Goal: Transaction & Acquisition: Book appointment/travel/reservation

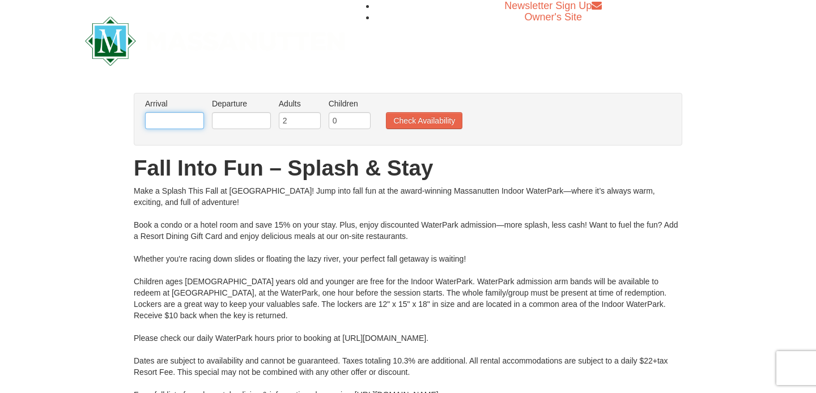
click at [166, 125] on input "text" at bounding box center [174, 120] width 59 height 17
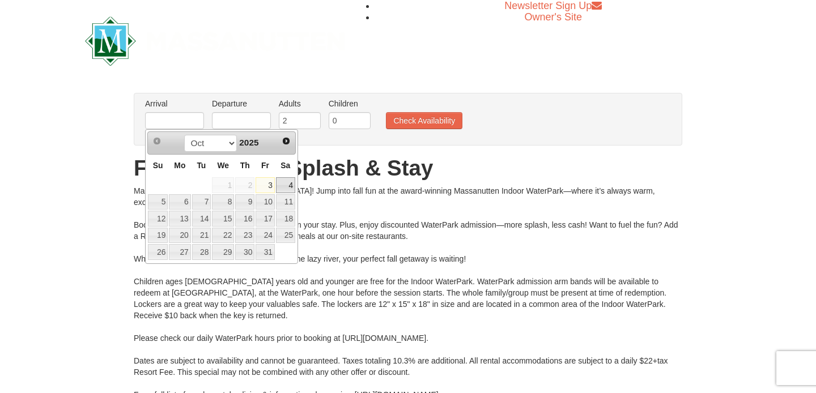
click at [285, 186] on link "4" at bounding box center [285, 185] width 19 height 16
type input "[DATE]"
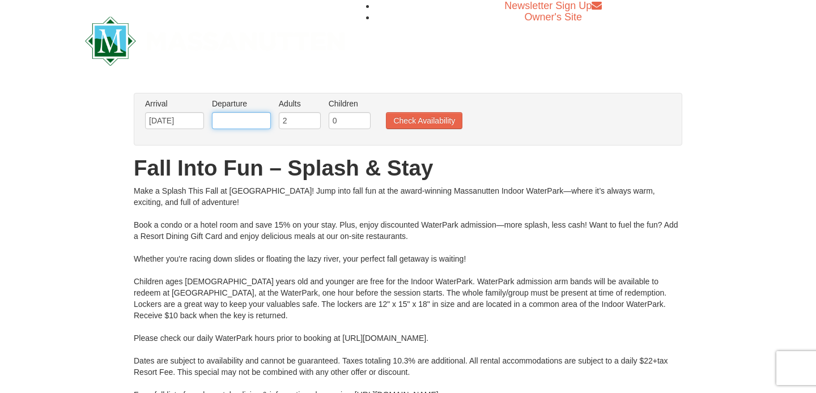
click at [250, 125] on input "text" at bounding box center [241, 120] width 59 height 17
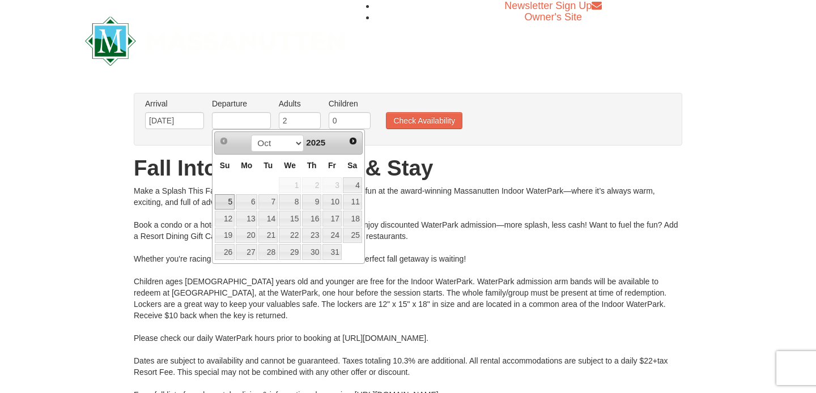
click at [229, 201] on link "5" at bounding box center [225, 202] width 20 height 16
type input "[DATE]"
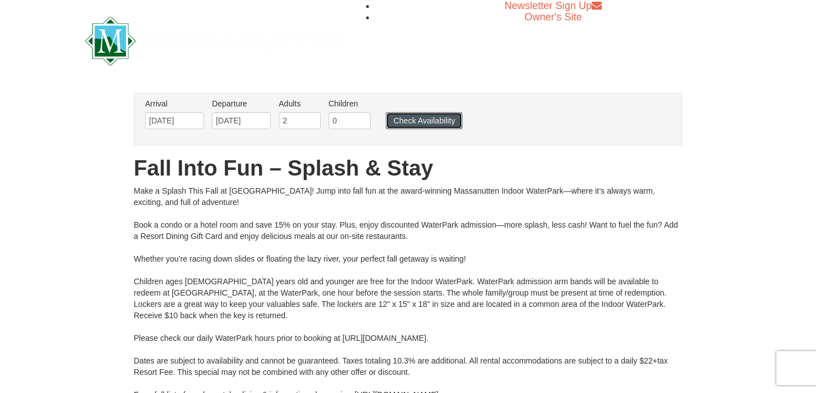
click at [412, 127] on button "Check Availability" at bounding box center [424, 120] width 76 height 17
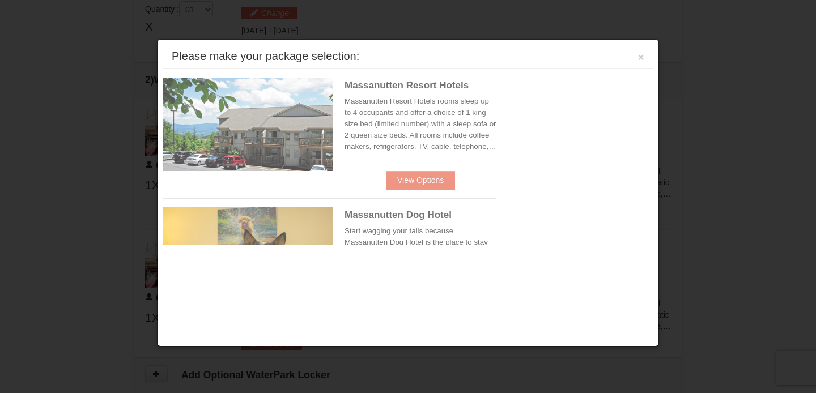
scroll to position [483, 0]
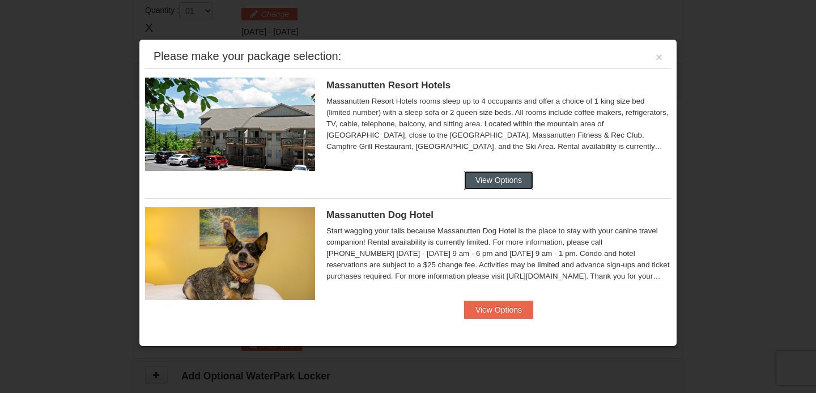
click at [502, 188] on button "View Options" at bounding box center [498, 180] width 69 height 18
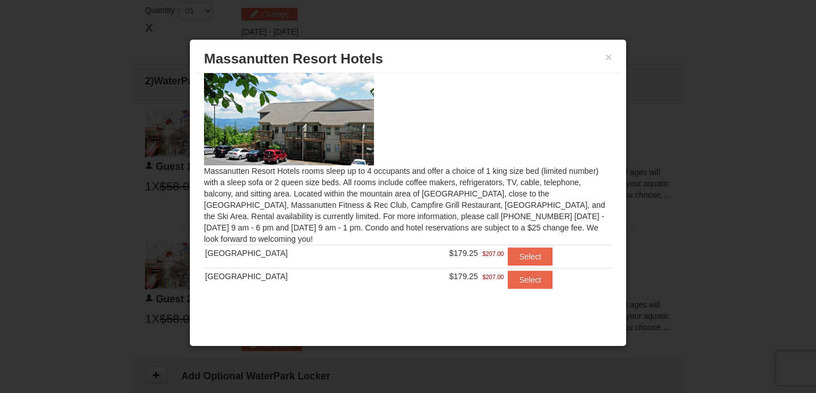
scroll to position [0, 0]
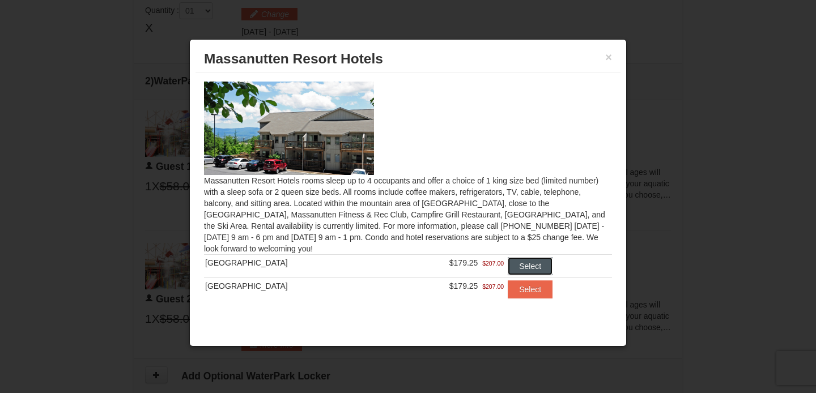
click at [528, 261] on button "Select" at bounding box center [530, 266] width 45 height 18
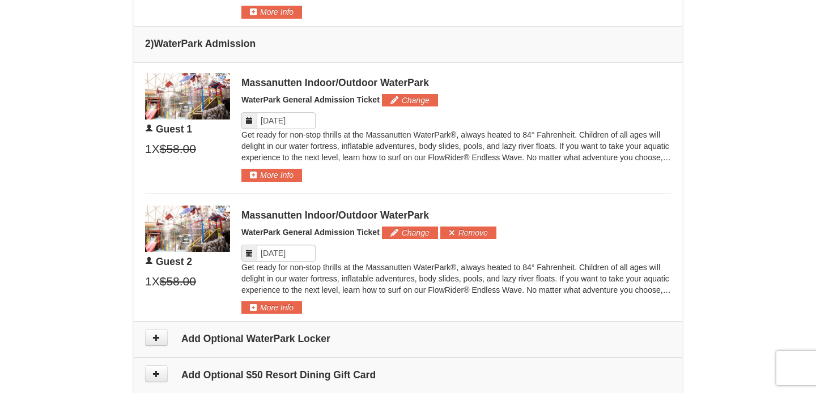
scroll to position [567, 0]
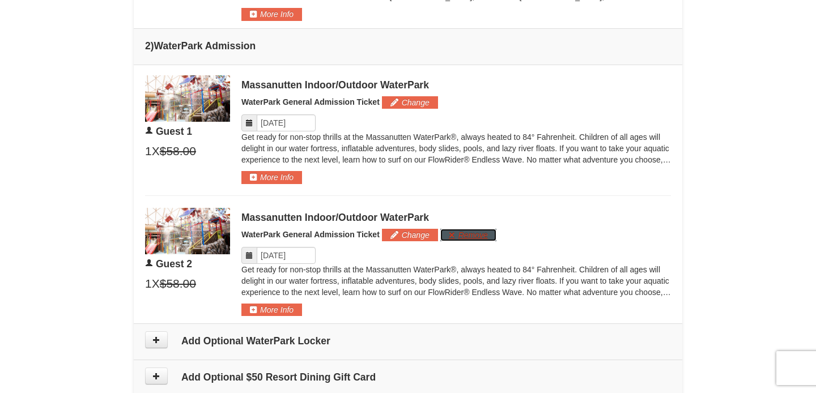
click at [480, 240] on button "Remove" at bounding box center [468, 235] width 56 height 12
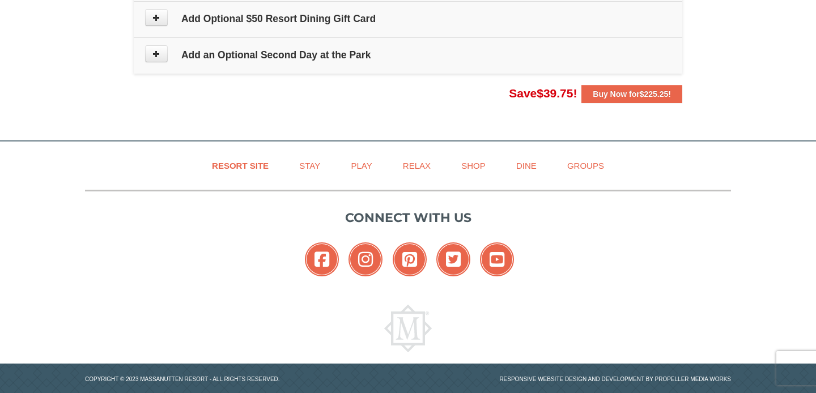
scroll to position [850, 0]
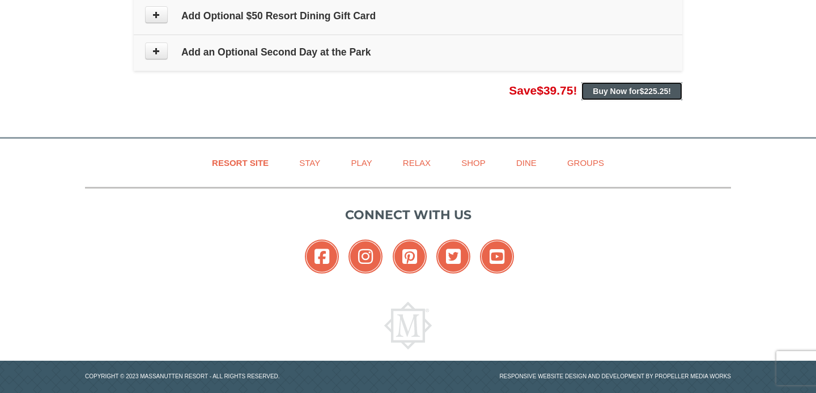
click at [641, 96] on span "$225.25" at bounding box center [653, 91] width 29 height 9
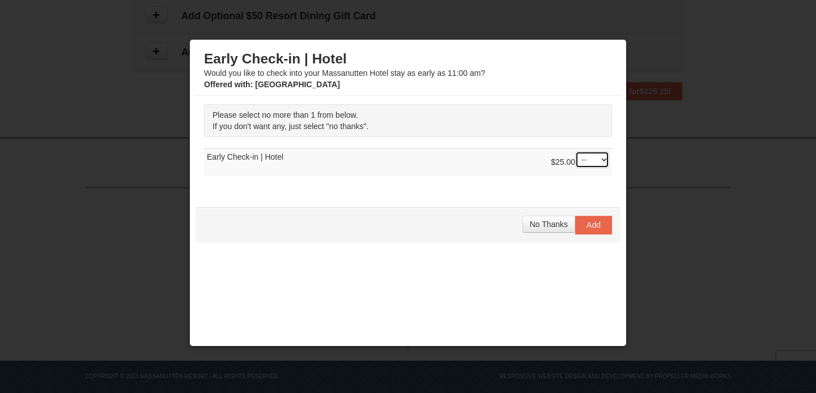
click at [602, 164] on select "-- 01" at bounding box center [592, 159] width 34 height 17
click at [547, 224] on span "No Thanks" at bounding box center [549, 224] width 38 height 9
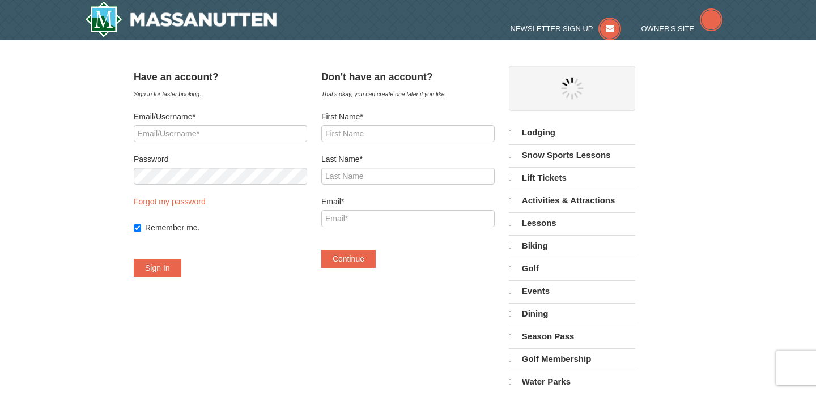
select select "10"
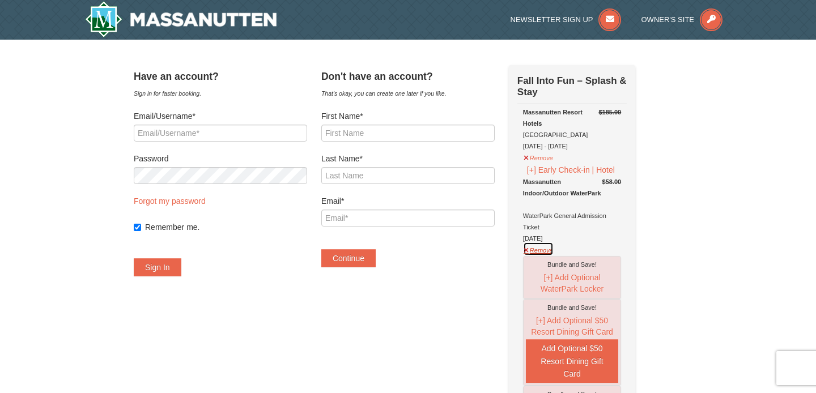
click at [553, 252] on button "Remove" at bounding box center [538, 249] width 31 height 14
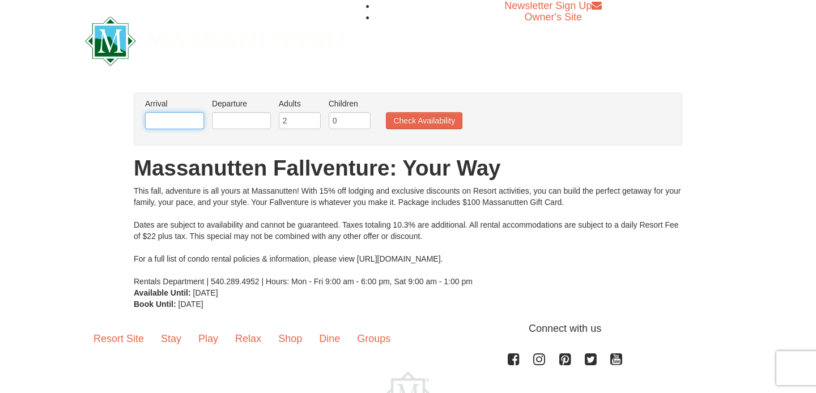
click at [177, 124] on input "text" at bounding box center [174, 120] width 59 height 17
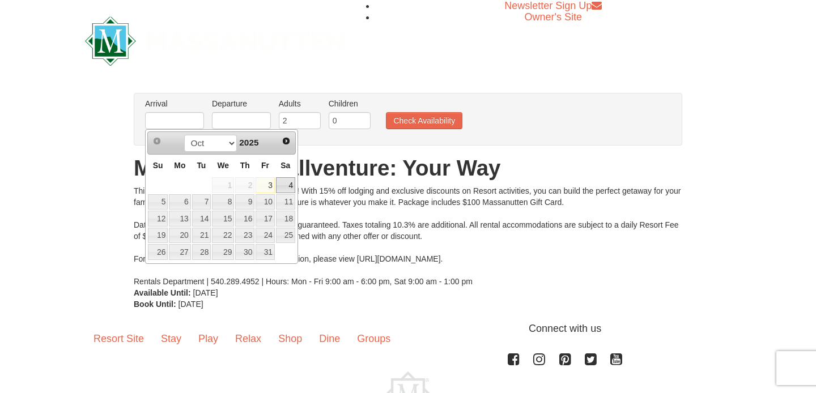
click at [287, 182] on link "4" at bounding box center [285, 185] width 19 height 16
type input "[DATE]"
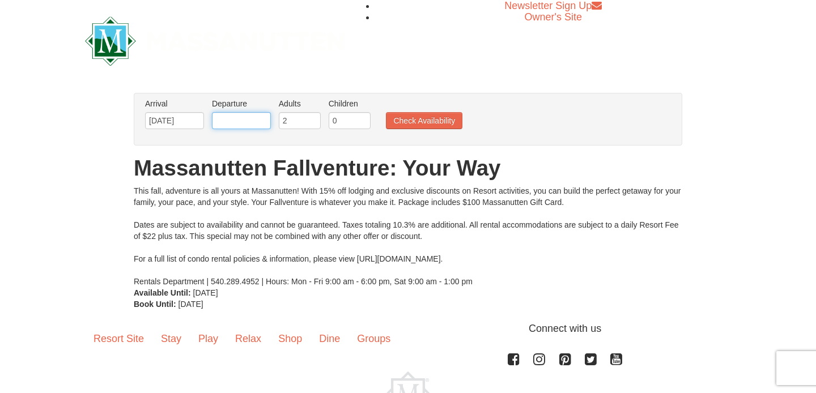
click at [258, 121] on input "text" at bounding box center [241, 120] width 59 height 17
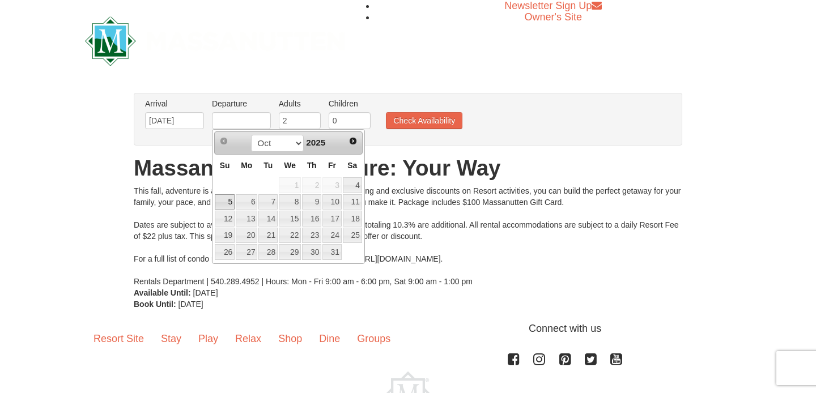
click at [225, 201] on link "5" at bounding box center [225, 202] width 20 height 16
type input "[DATE]"
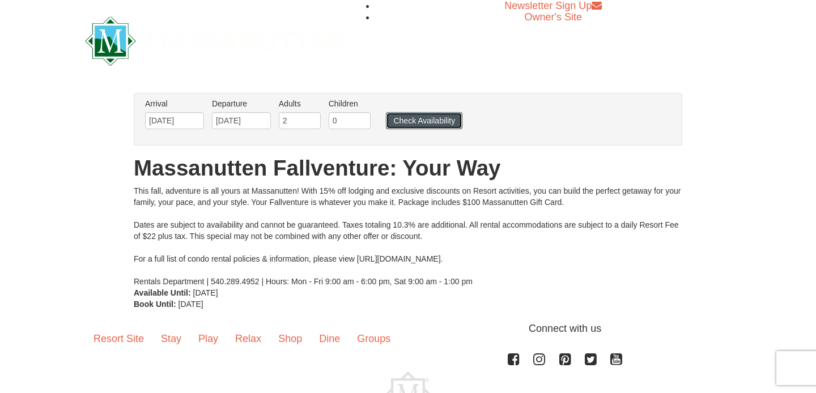
click at [442, 127] on button "Check Availability" at bounding box center [424, 120] width 76 height 17
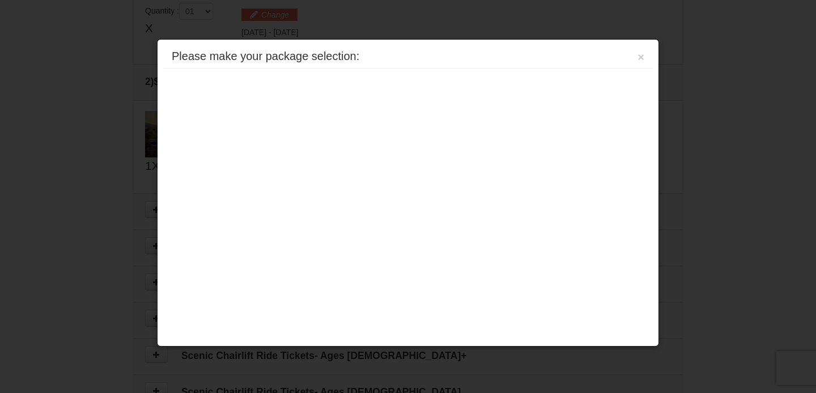
scroll to position [347, 0]
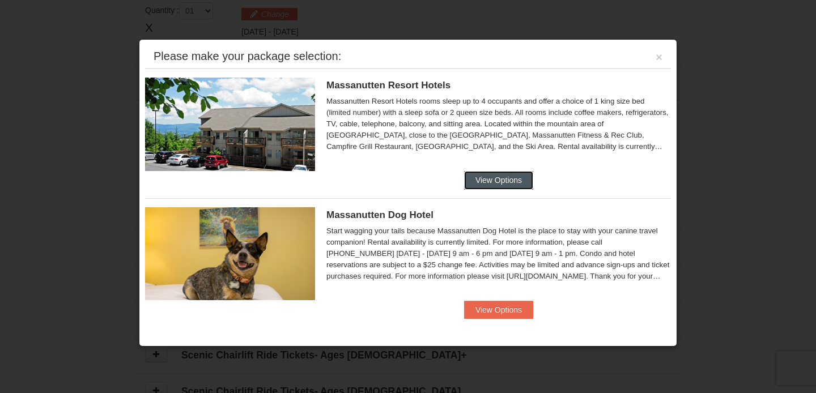
click at [493, 182] on button "View Options" at bounding box center [498, 180] width 69 height 18
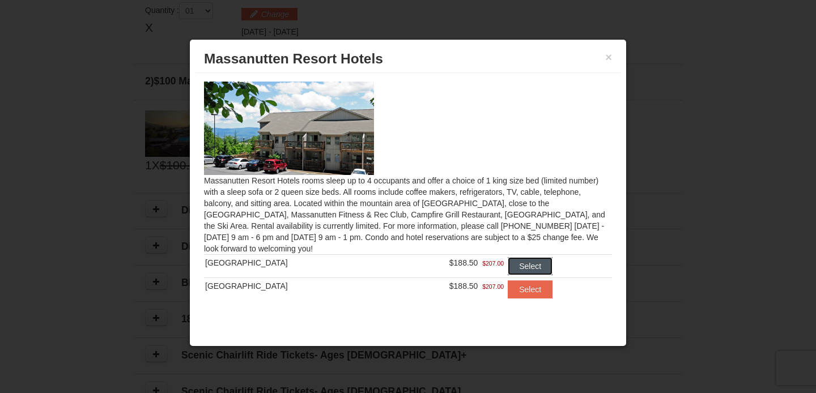
click at [513, 268] on button "Select" at bounding box center [530, 266] width 45 height 18
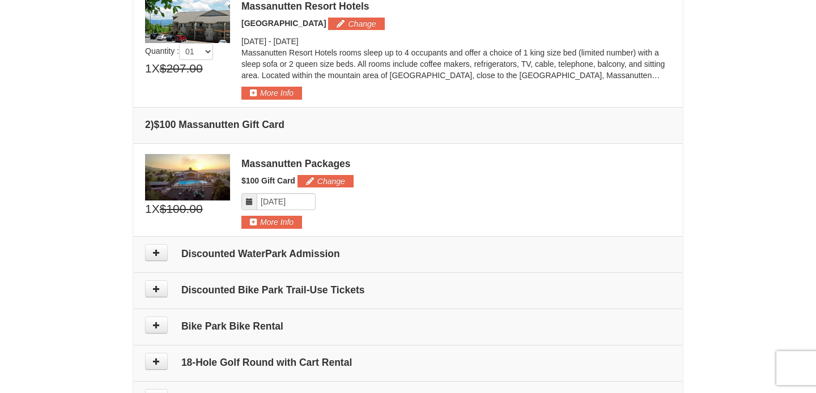
scroll to position [348, 0]
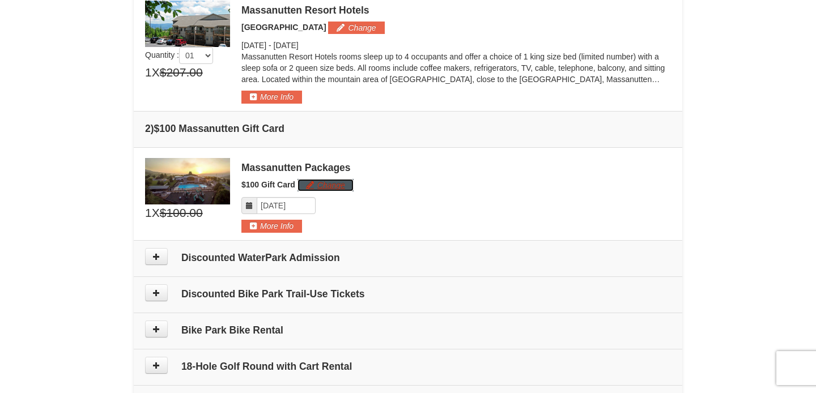
click at [320, 184] on button "Change" at bounding box center [325, 185] width 56 height 12
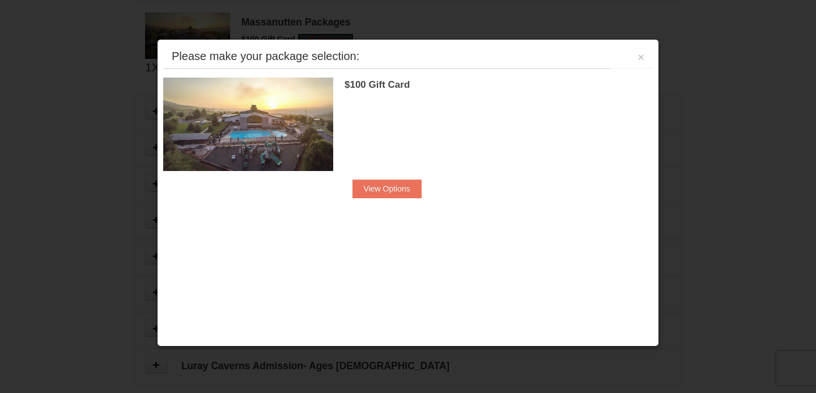
scroll to position [506, 0]
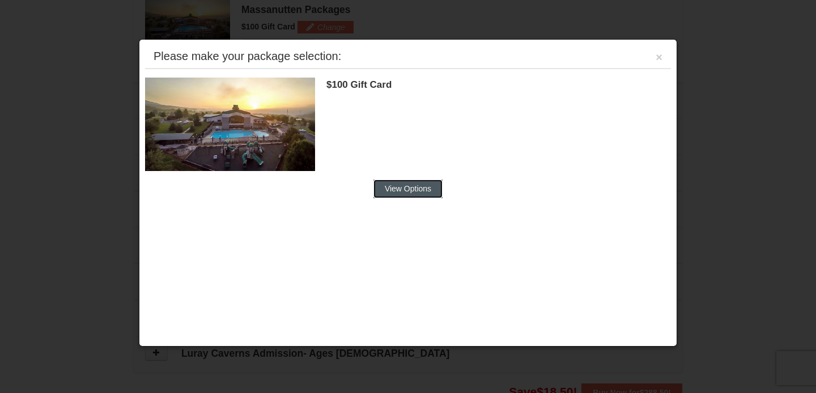
click at [407, 193] on button "View Options" at bounding box center [407, 189] width 69 height 18
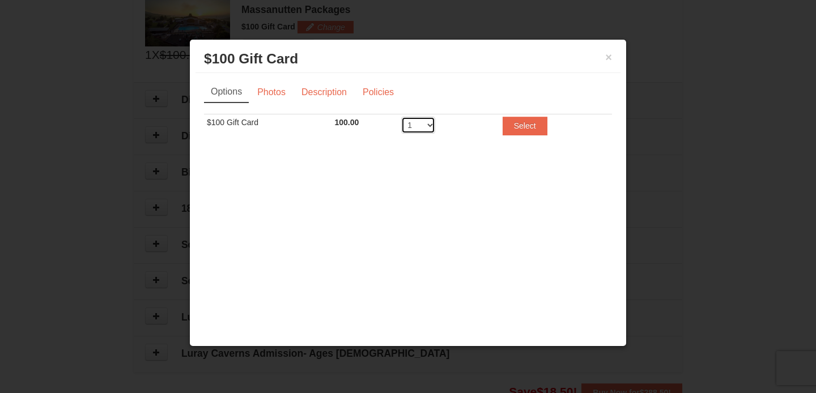
click at [428, 125] on select "1 2 3 4 5 6 7 8 9 10 11 12 13 14 15 16 17 18 19 20" at bounding box center [418, 125] width 34 height 17
click at [608, 60] on button "×" at bounding box center [608, 57] width 7 height 11
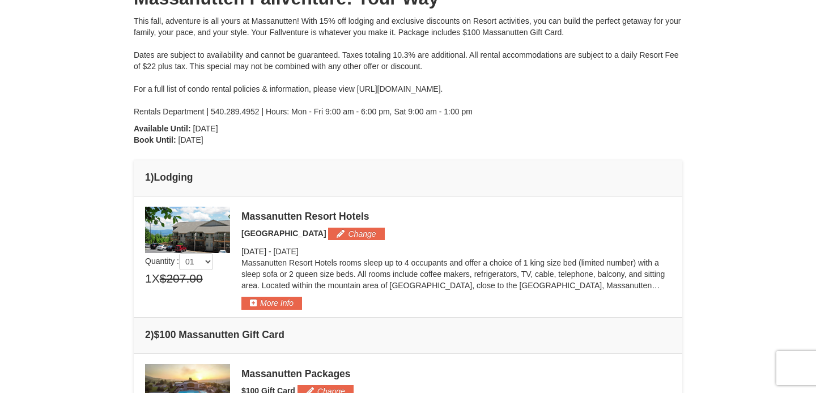
scroll to position [0, 0]
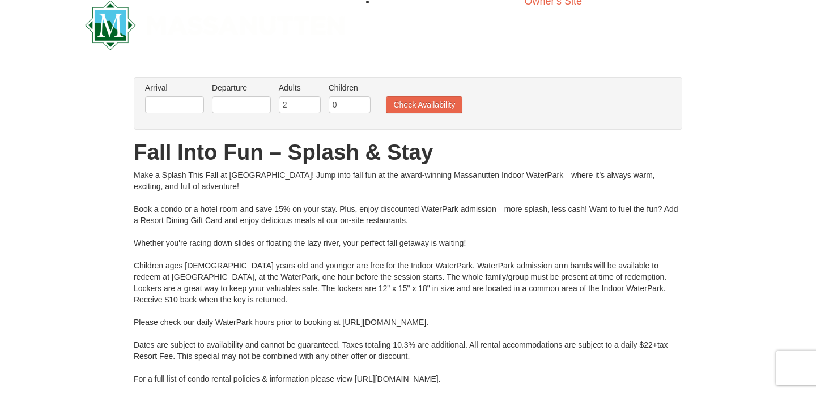
scroll to position [8, 0]
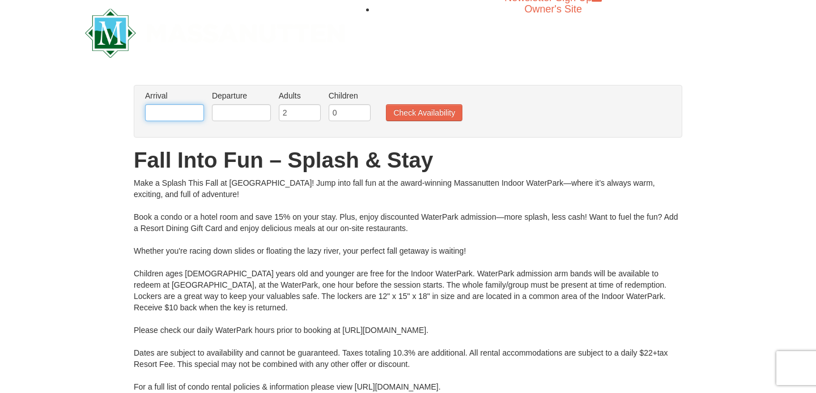
click at [181, 114] on input "text" at bounding box center [174, 112] width 59 height 17
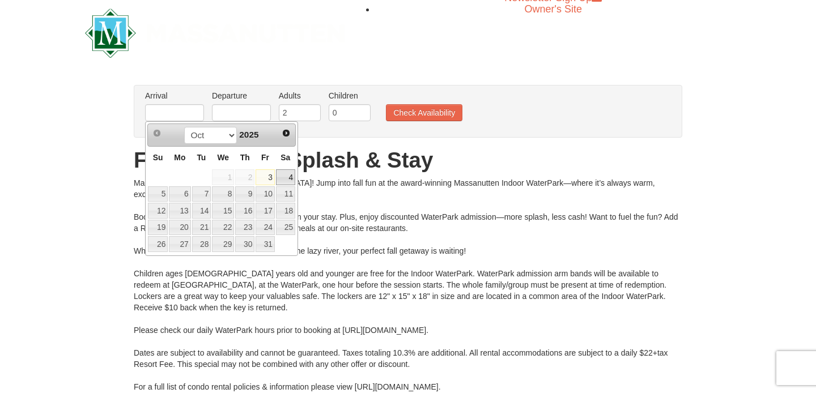
click at [289, 177] on link "4" at bounding box center [285, 177] width 19 height 16
type input "[DATE]"
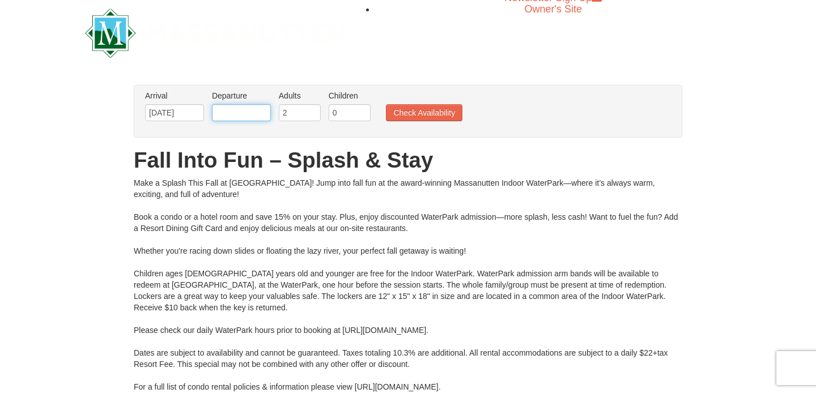
click at [264, 118] on input "text" at bounding box center [241, 112] width 59 height 17
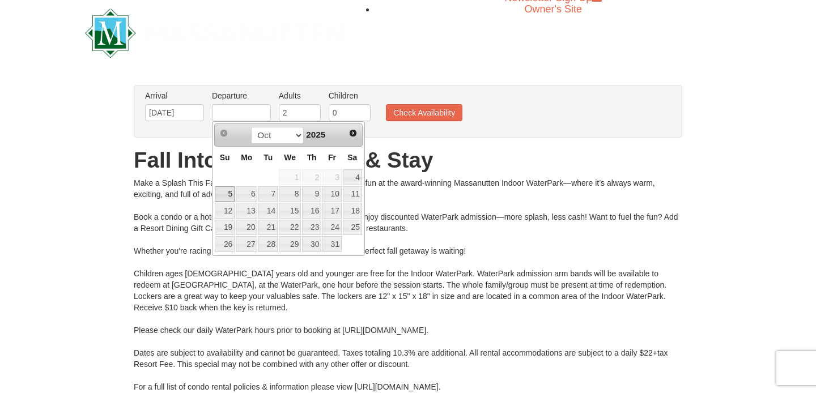
click at [227, 195] on link "5" at bounding box center [225, 194] width 20 height 16
type input "[DATE]"
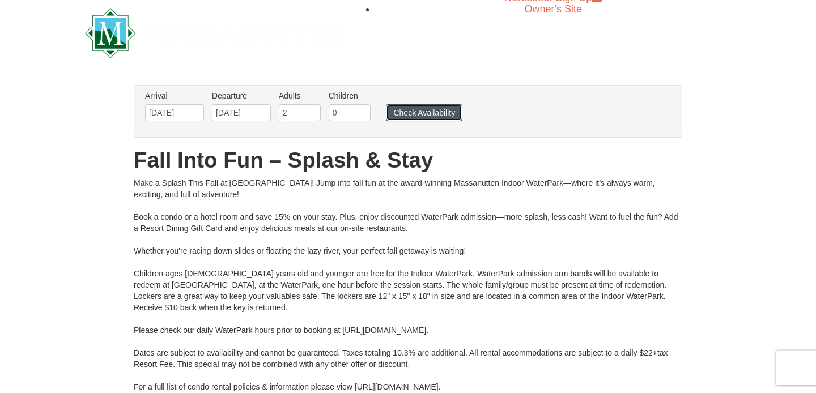
click at [425, 115] on button "Check Availability" at bounding box center [424, 112] width 76 height 17
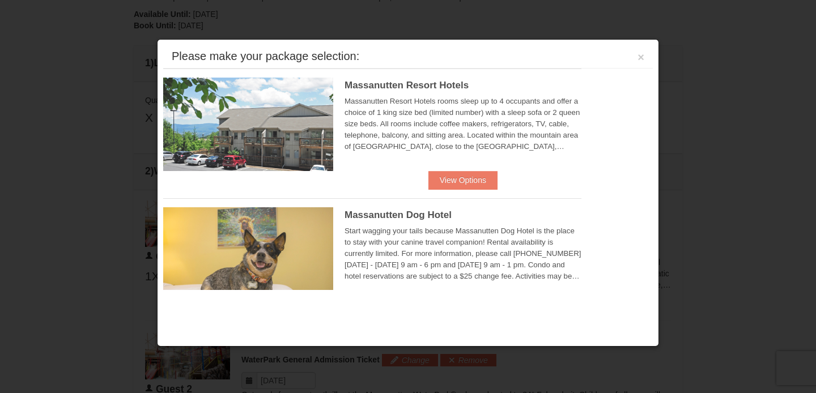
scroll to position [483, 0]
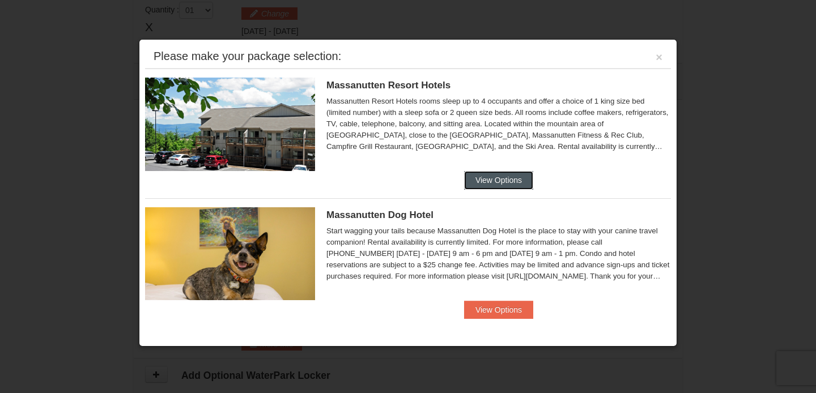
click at [489, 180] on button "View Options" at bounding box center [498, 180] width 69 height 18
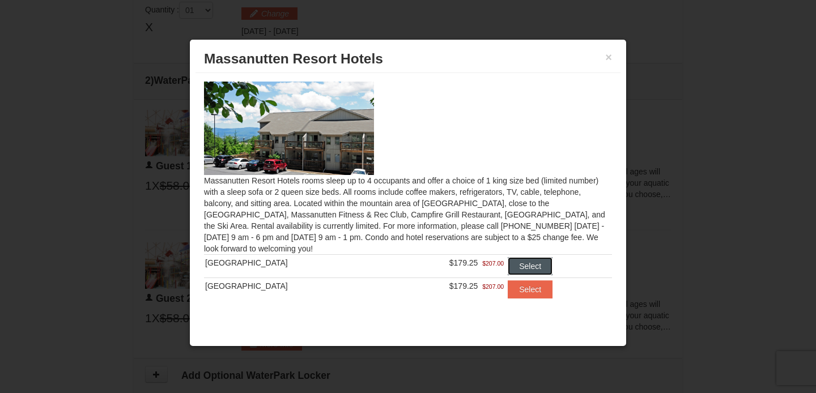
click at [511, 270] on button "Select" at bounding box center [530, 266] width 45 height 18
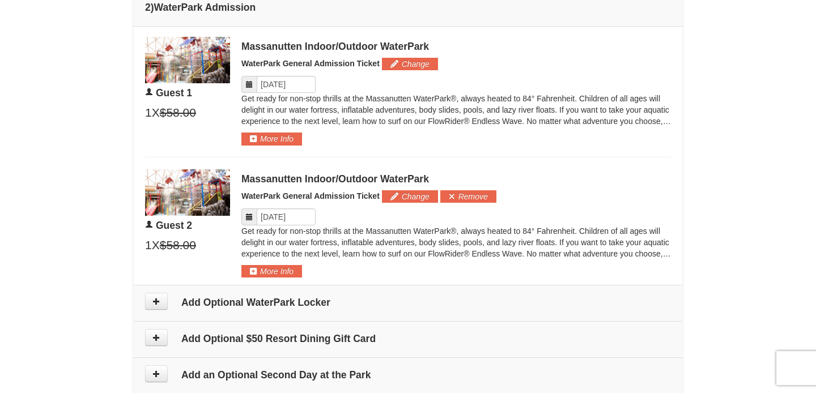
scroll to position [587, 0]
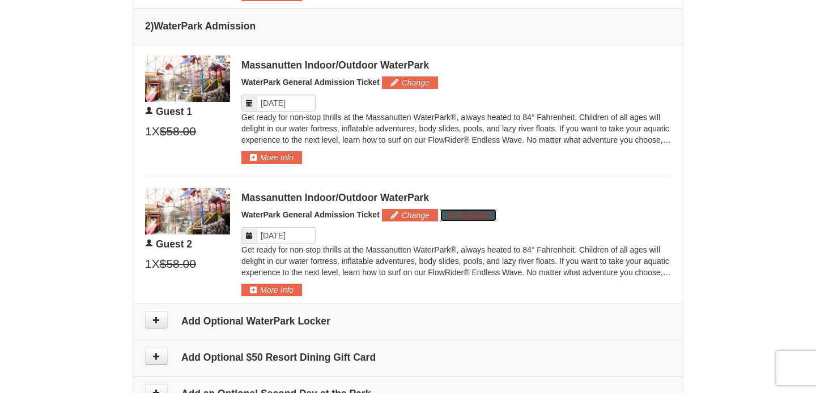
click at [477, 219] on button "Remove" at bounding box center [468, 215] width 56 height 12
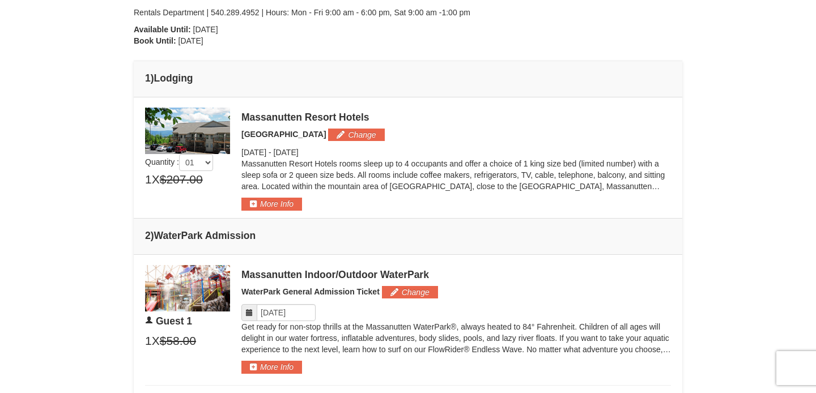
scroll to position [370, 0]
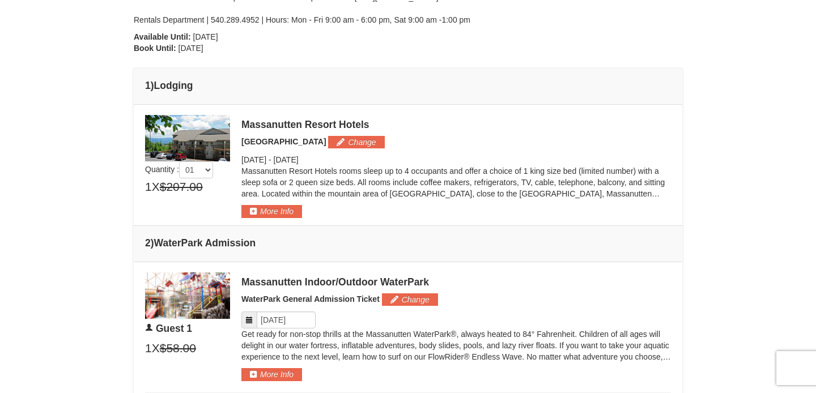
click at [429, 292] on div "Massanutten Indoor/Outdoor WaterPark WaterPark General Admission Ticket Change …" at bounding box center [455, 326] width 429 height 109
click at [424, 301] on button "Change" at bounding box center [410, 299] width 56 height 12
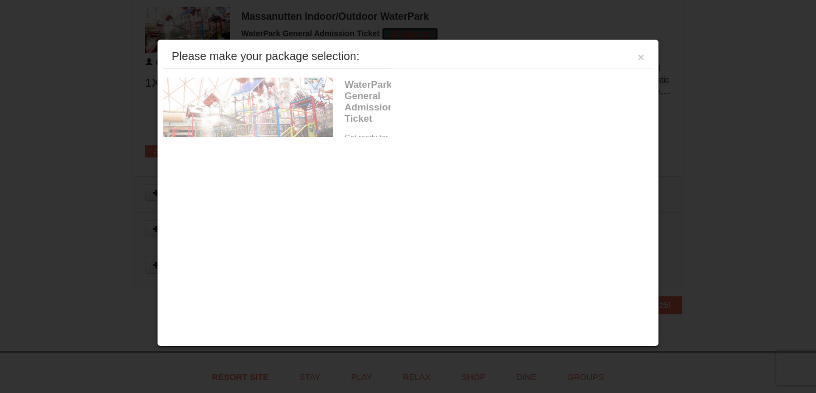
scroll to position [642, 0]
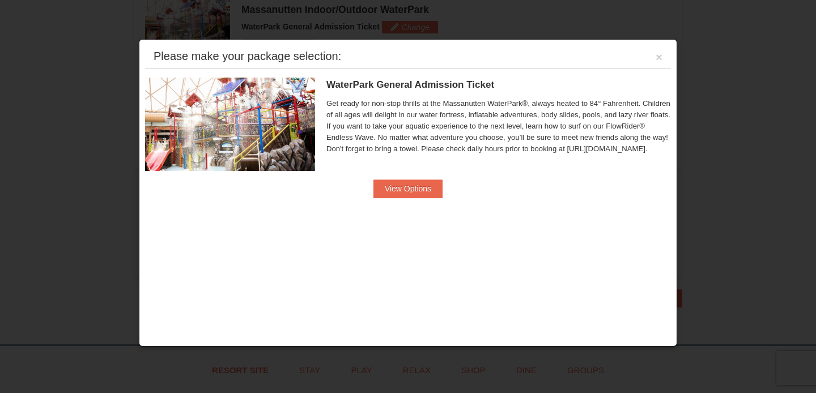
click at [653, 54] on div "Please make your package selection: ×" at bounding box center [408, 56] width 526 height 23
click at [656, 59] on button "×" at bounding box center [658, 57] width 7 height 11
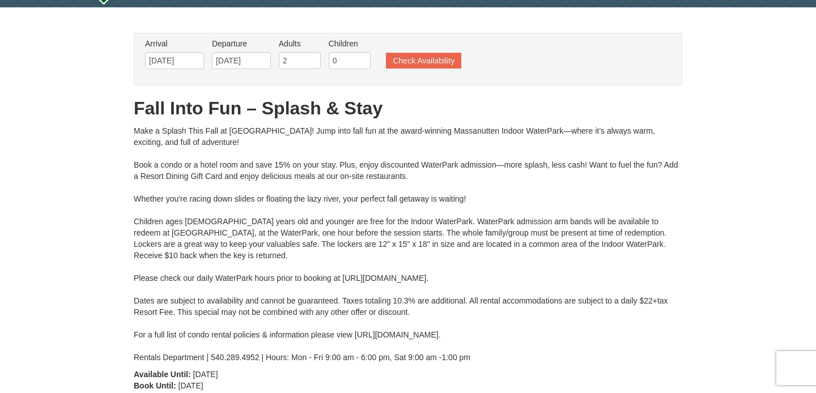
scroll to position [0, 0]
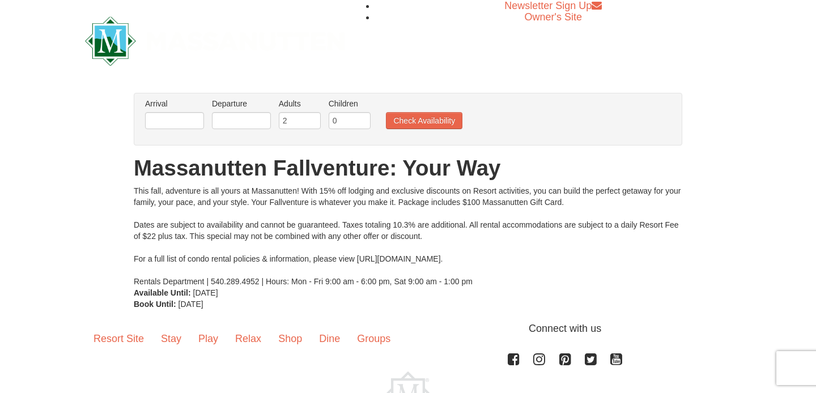
scroll to position [18, 0]
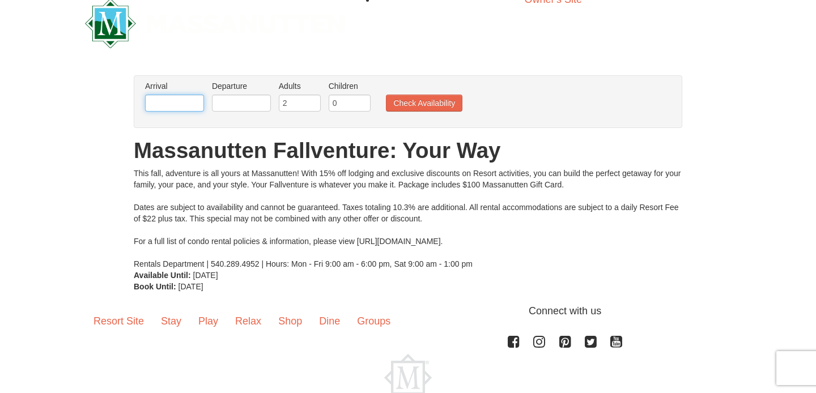
click at [189, 107] on input "text" at bounding box center [174, 103] width 59 height 17
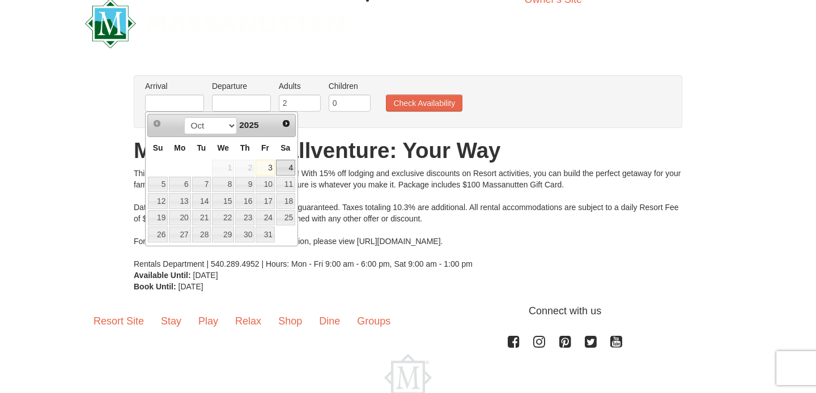
click at [288, 167] on link "4" at bounding box center [285, 168] width 19 height 16
type input "[DATE]"
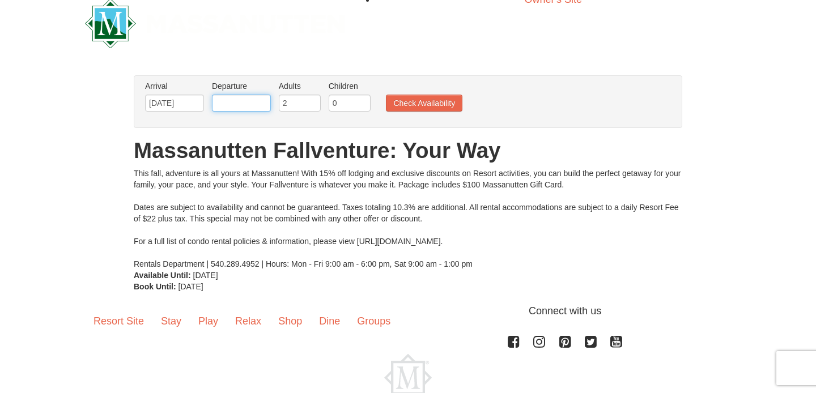
click at [261, 103] on input "text" at bounding box center [241, 103] width 59 height 17
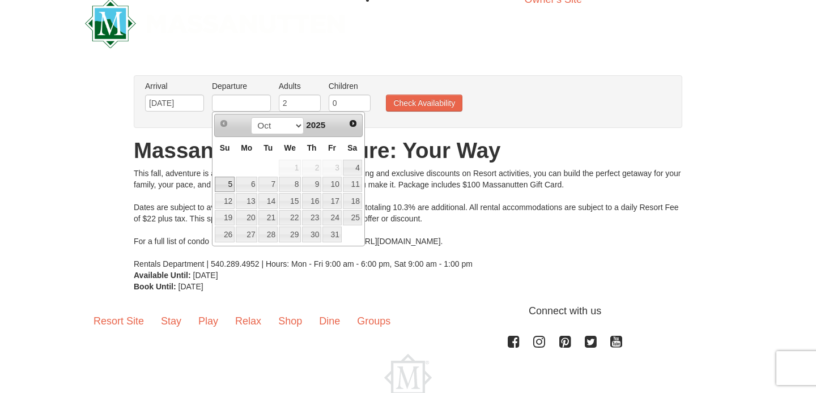
click at [223, 182] on link "5" at bounding box center [225, 185] width 20 height 16
type input "[DATE]"
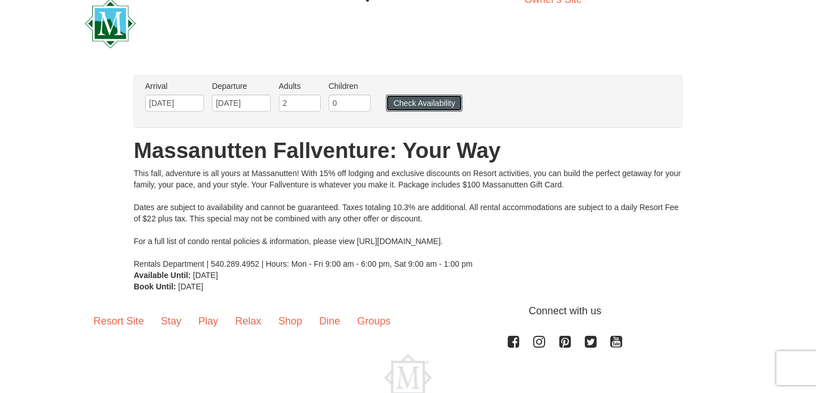
click at [410, 96] on button "Check Availability" at bounding box center [424, 103] width 76 height 17
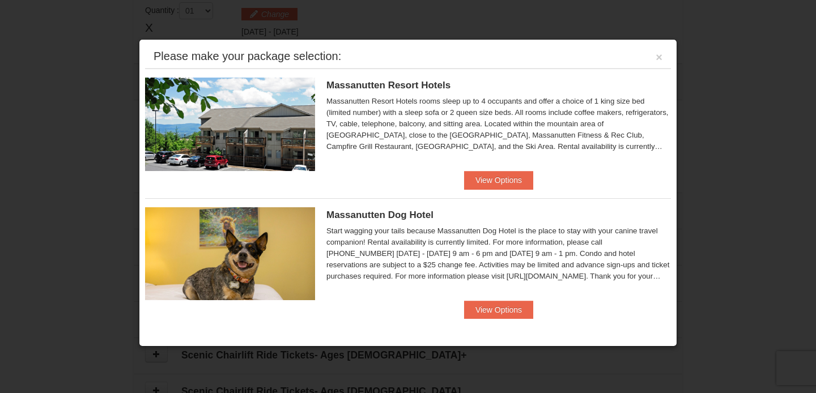
scroll to position [346, 0]
click at [491, 181] on button "View Options" at bounding box center [498, 180] width 69 height 18
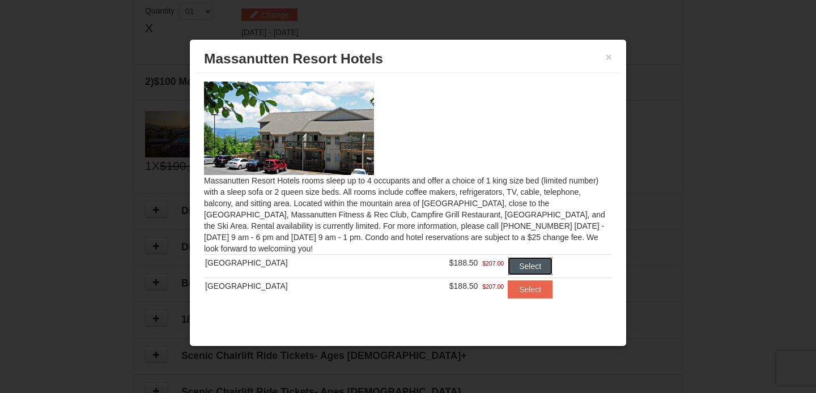
click at [538, 265] on button "Select" at bounding box center [530, 266] width 45 height 18
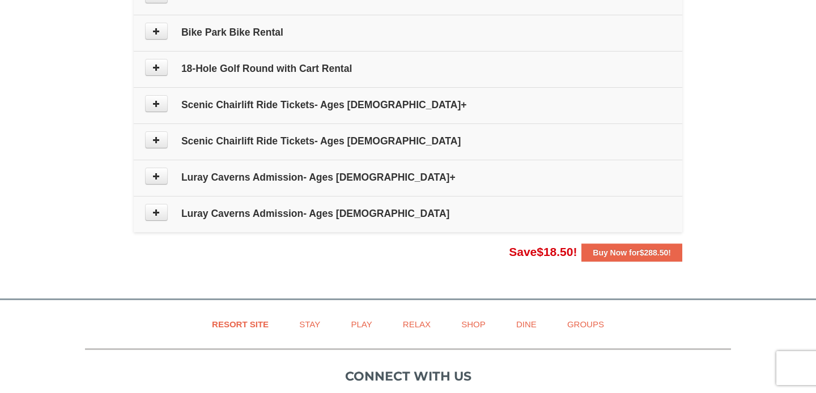
scroll to position [652, 0]
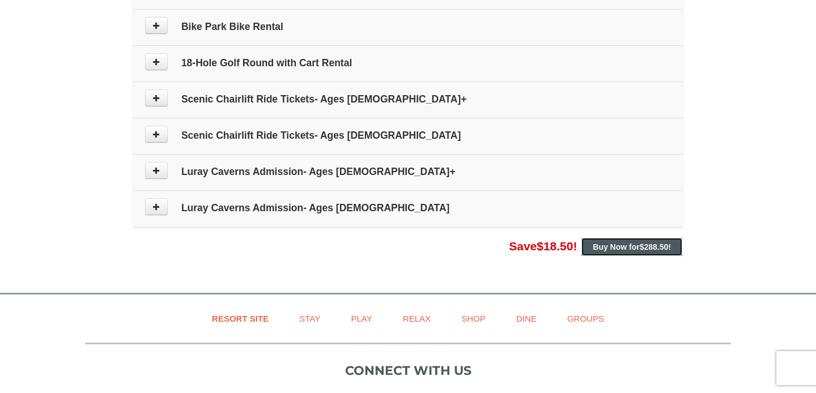
click at [599, 239] on button "Buy Now for $288.50 !" at bounding box center [631, 247] width 101 height 18
click at [599, 253] on button "Buy Now for $288.50 !" at bounding box center [631, 247] width 101 height 18
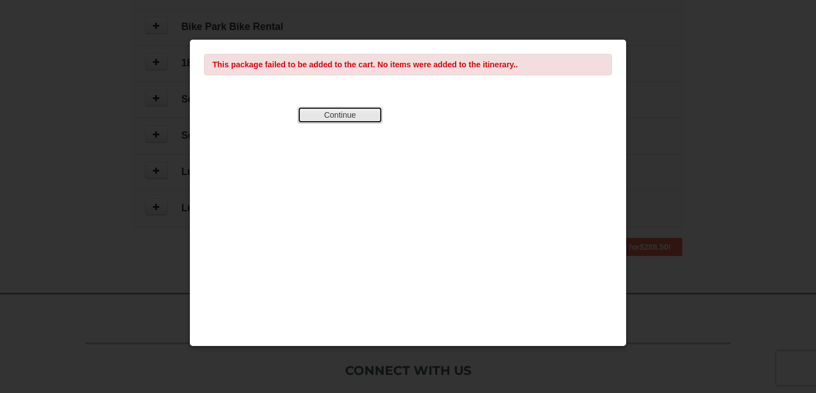
click at [363, 116] on button "Continue" at bounding box center [339, 114] width 85 height 17
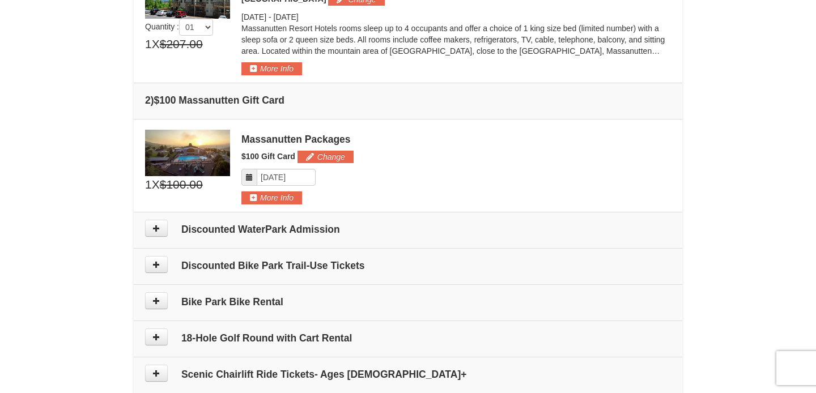
scroll to position [389, 0]
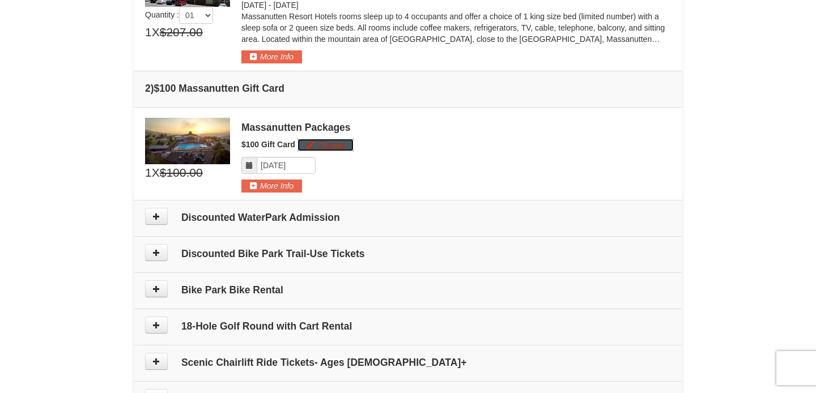
click at [330, 149] on button "Change" at bounding box center [325, 145] width 56 height 12
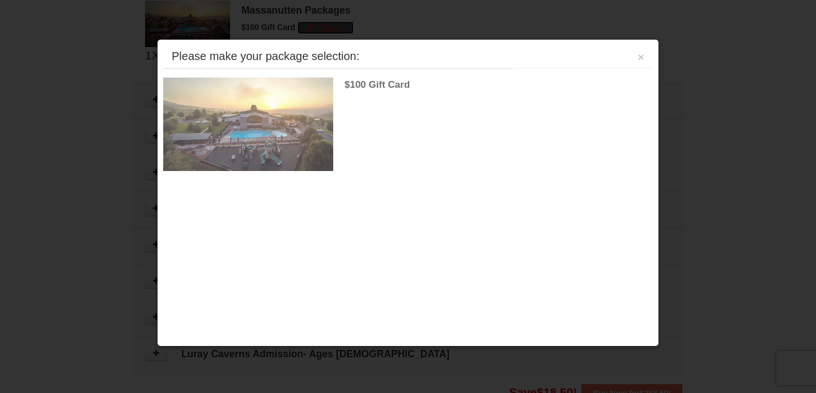
scroll to position [506, 0]
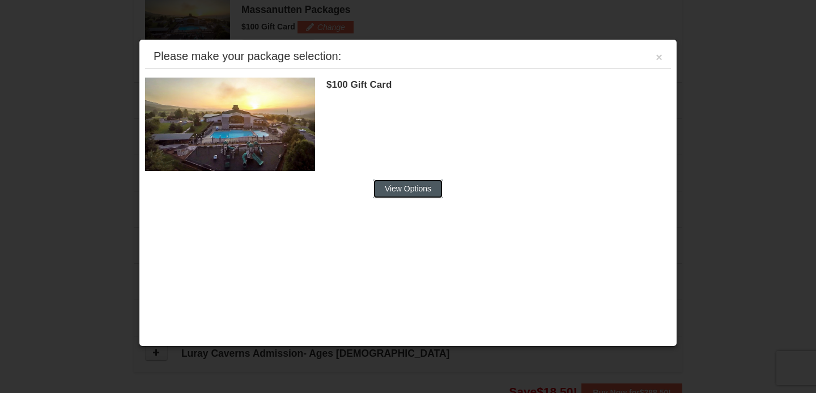
click at [411, 182] on button "View Options" at bounding box center [407, 189] width 69 height 18
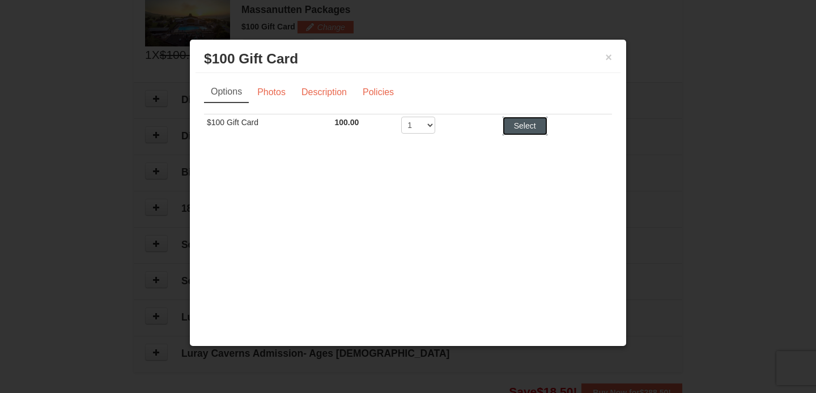
click at [522, 130] on button "Select" at bounding box center [524, 126] width 45 height 18
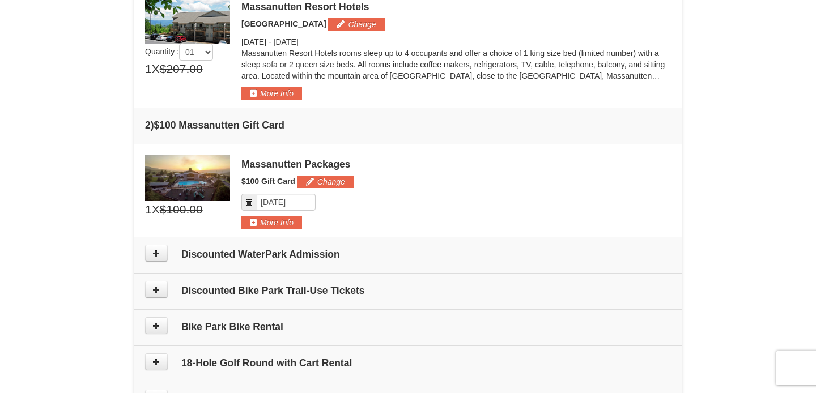
scroll to position [364, 0]
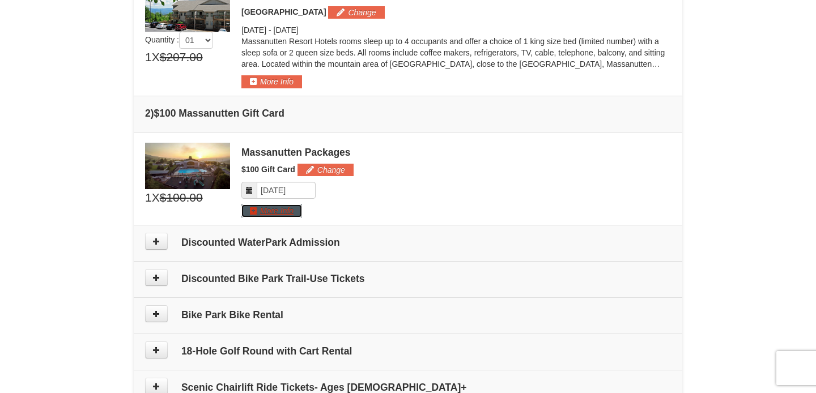
click at [284, 210] on button "More Info" at bounding box center [271, 210] width 61 height 12
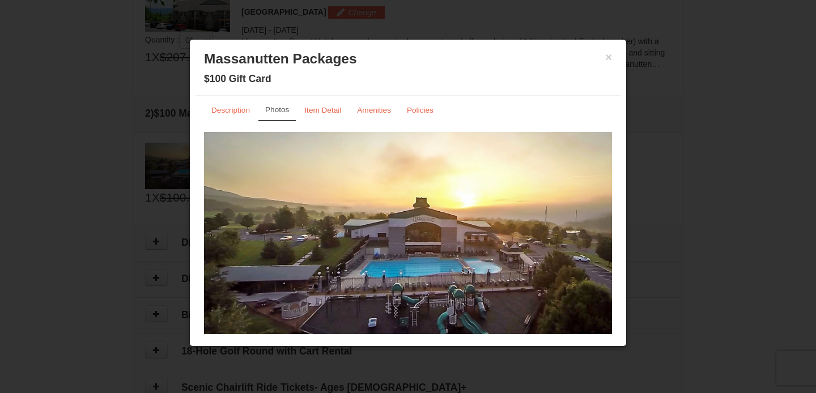
scroll to position [6, 0]
click at [321, 116] on link "Item Detail" at bounding box center [323, 110] width 52 height 22
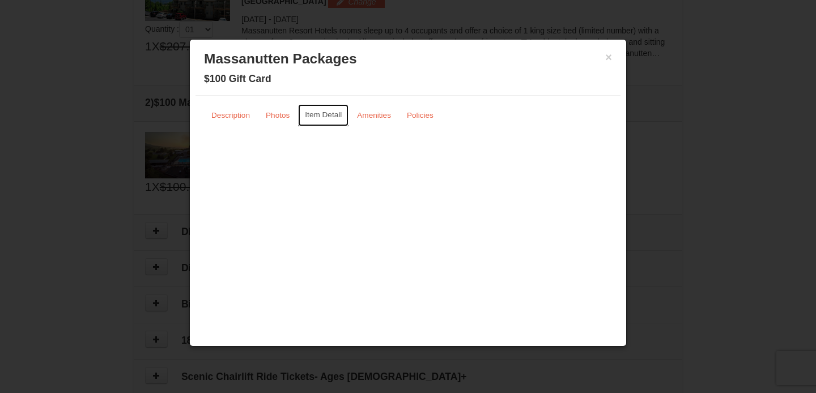
scroll to position [370, 0]
click at [609, 58] on button "×" at bounding box center [608, 57] width 7 height 11
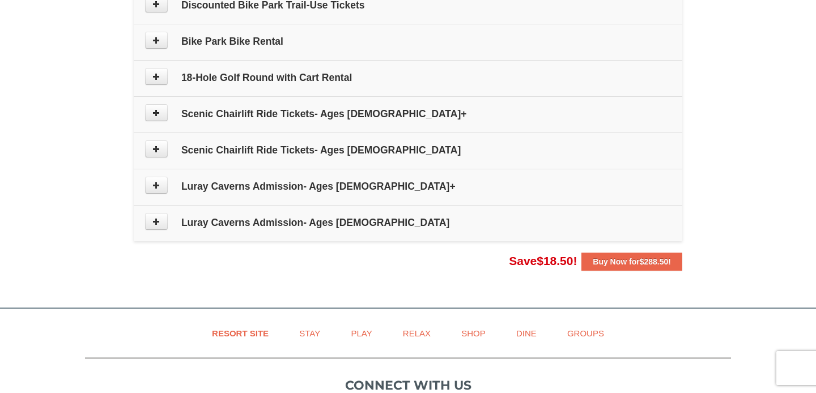
scroll to position [668, 0]
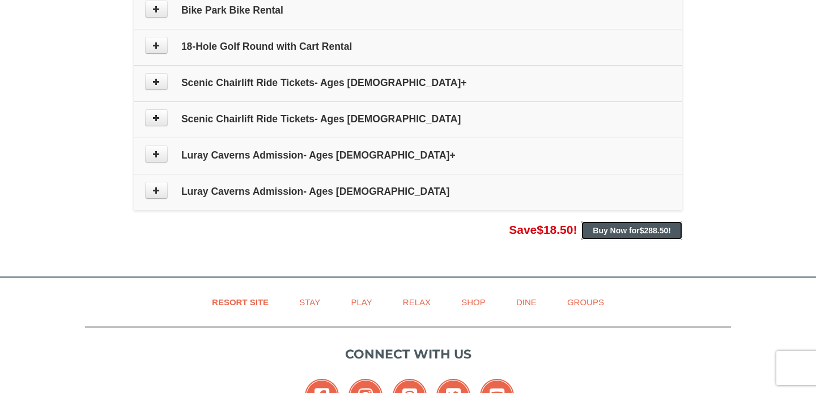
click at [611, 227] on strong "Buy Now for $288.50 !" at bounding box center [631, 230] width 78 height 9
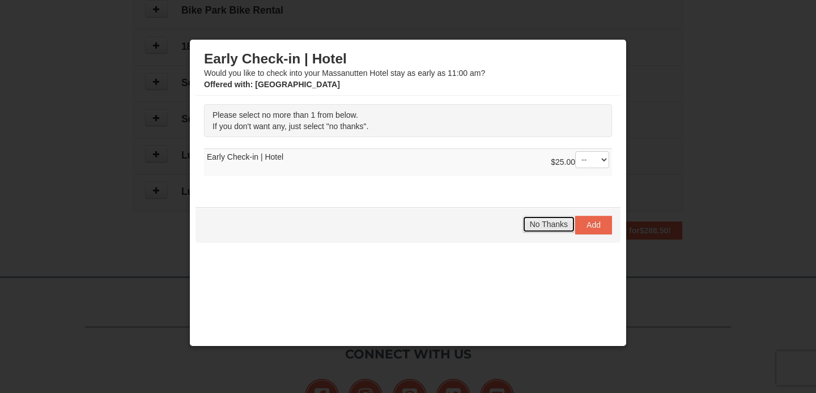
click at [556, 230] on button "No Thanks" at bounding box center [548, 224] width 53 height 17
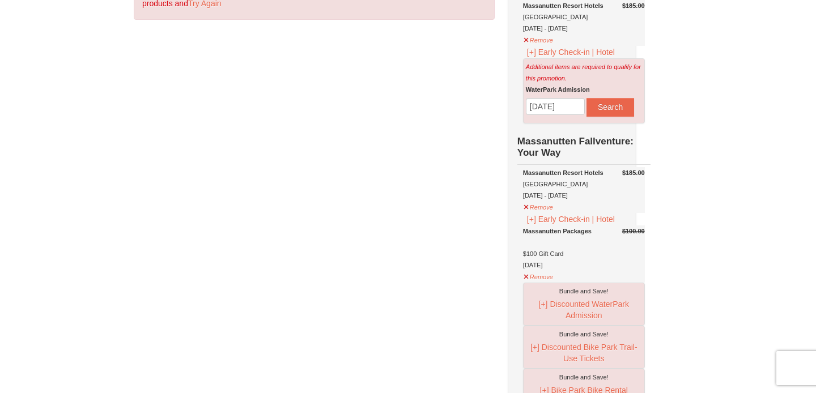
scroll to position [113, 0]
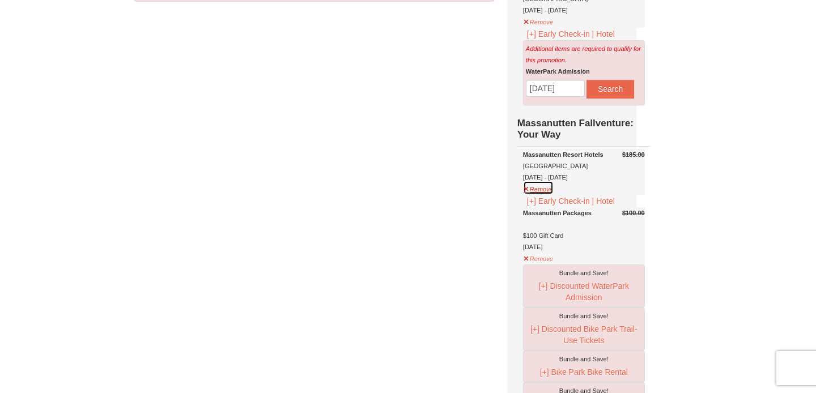
click at [545, 195] on button "Remove" at bounding box center [538, 188] width 31 height 14
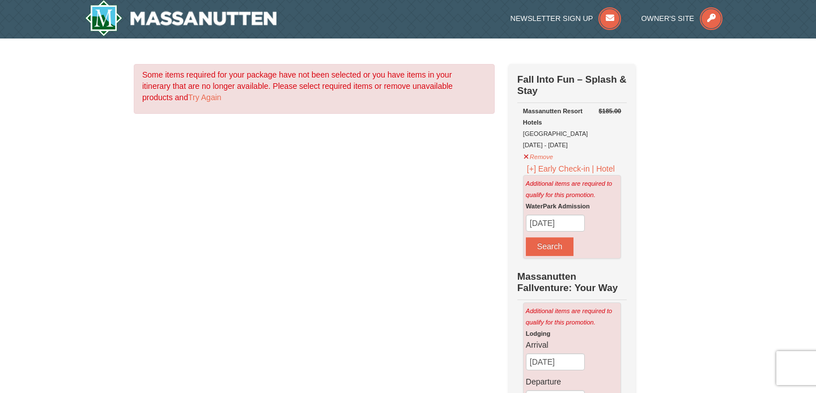
scroll to position [0, 0]
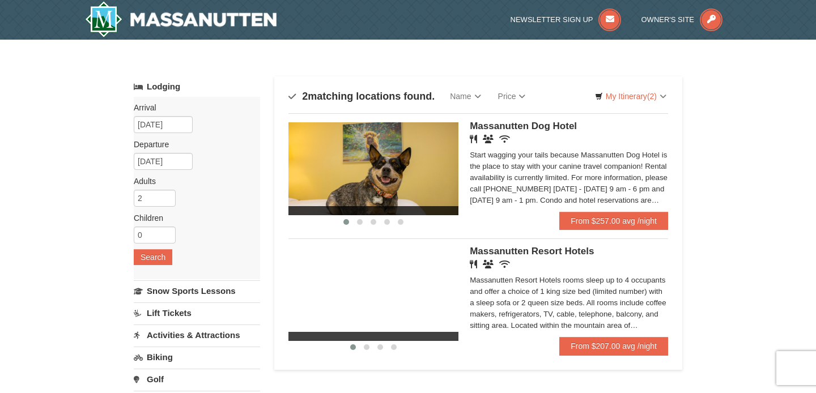
scroll to position [62, 0]
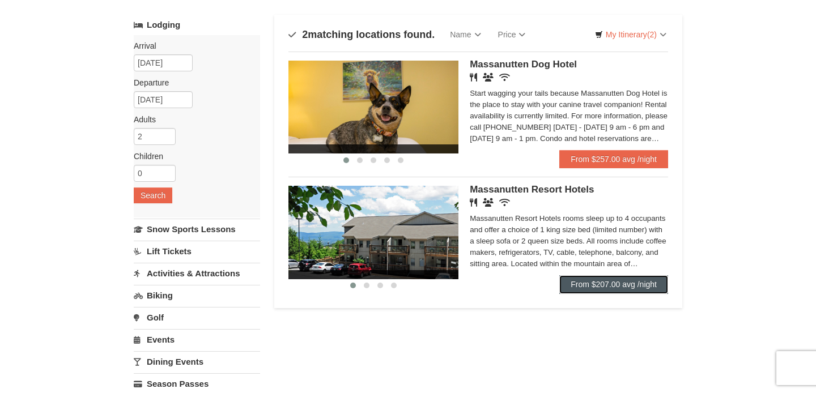
click at [603, 288] on link "From $207.00 avg /night" at bounding box center [613, 284] width 109 height 18
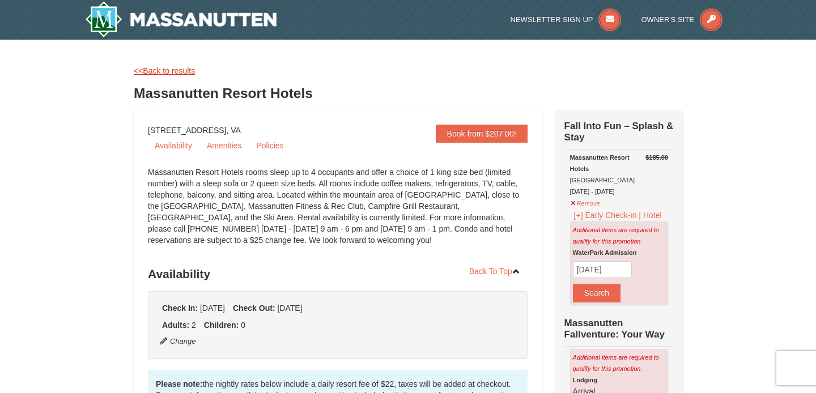
click at [184, 70] on link "<<Back to results" at bounding box center [164, 70] width 61 height 9
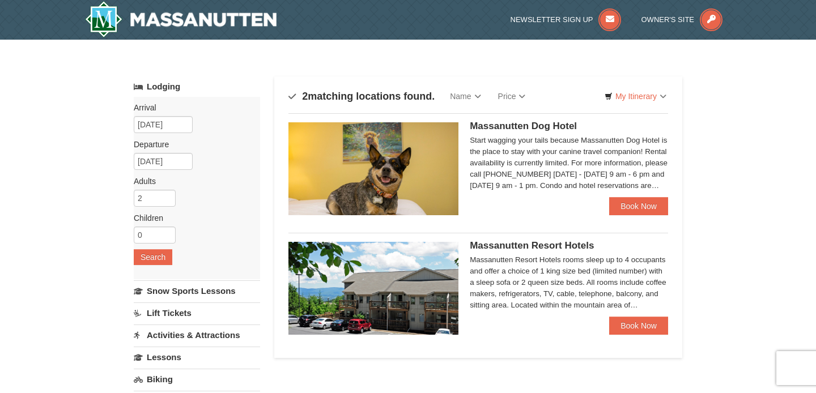
click at [480, 247] on span "Massanutten Resort Hotels" at bounding box center [532, 245] width 124 height 11
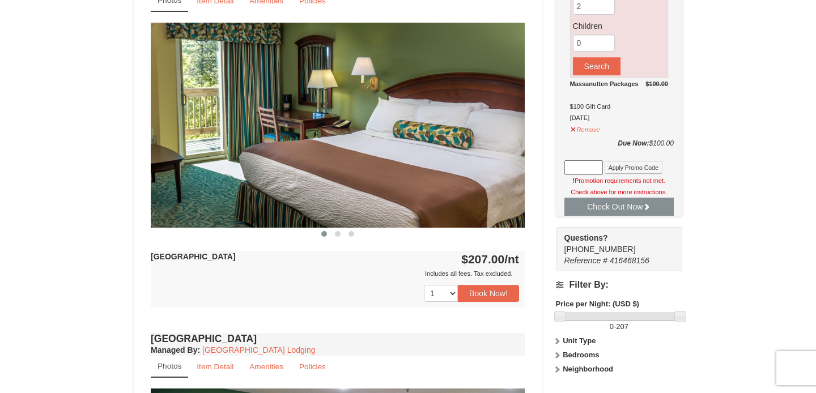
scroll to position [464, 0]
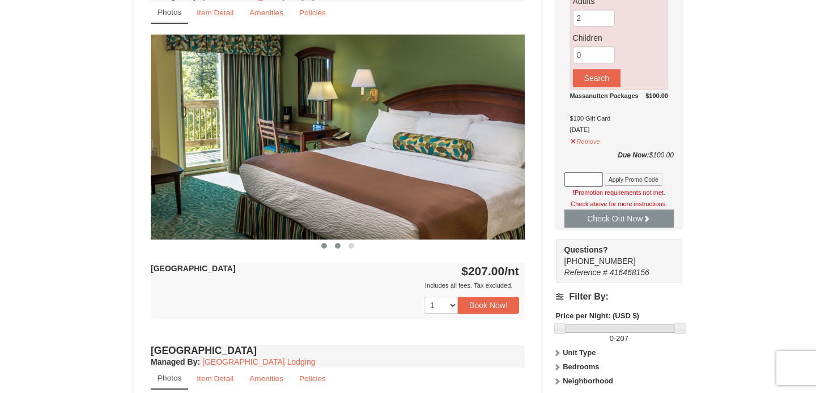
click at [338, 245] on span at bounding box center [338, 246] width 6 height 6
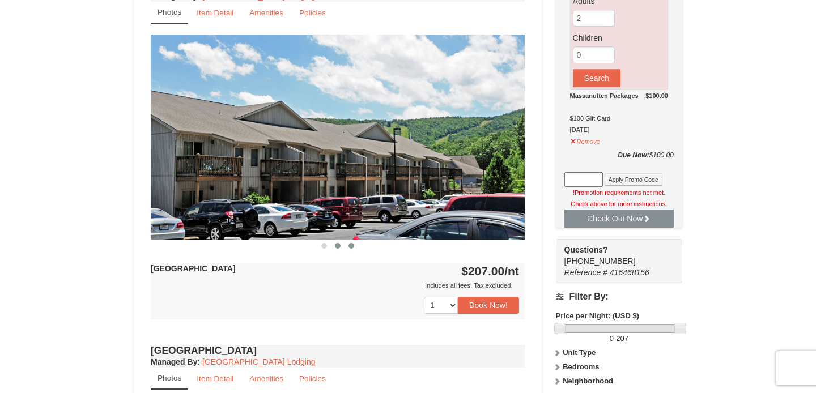
click at [353, 246] on span at bounding box center [351, 246] width 6 height 6
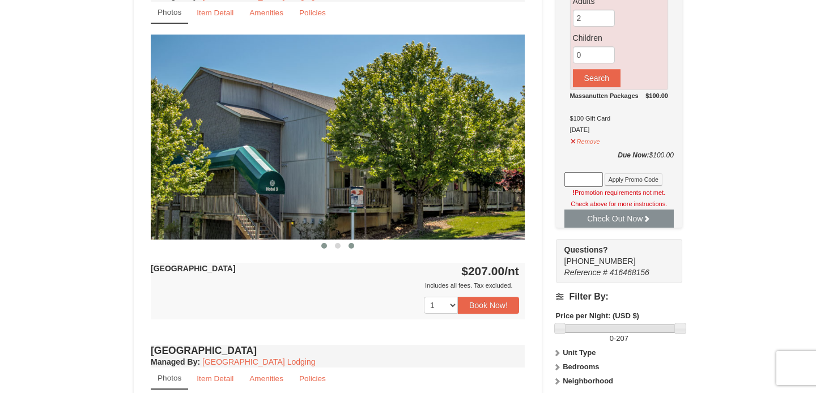
click at [325, 248] on span at bounding box center [324, 246] width 6 height 6
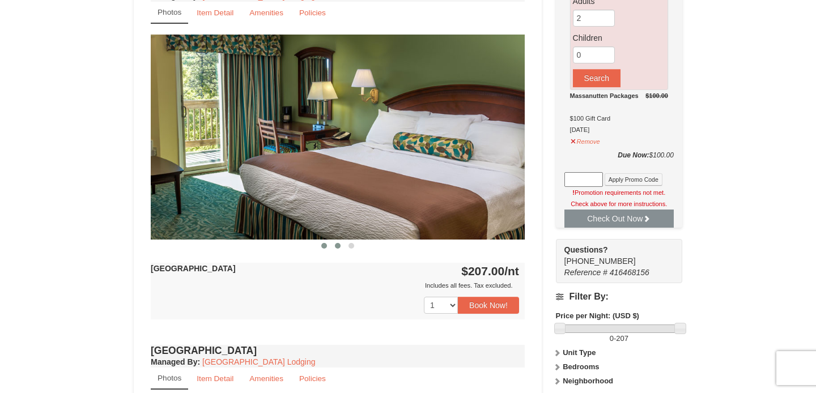
click at [332, 248] on button at bounding box center [338, 245] width 14 height 11
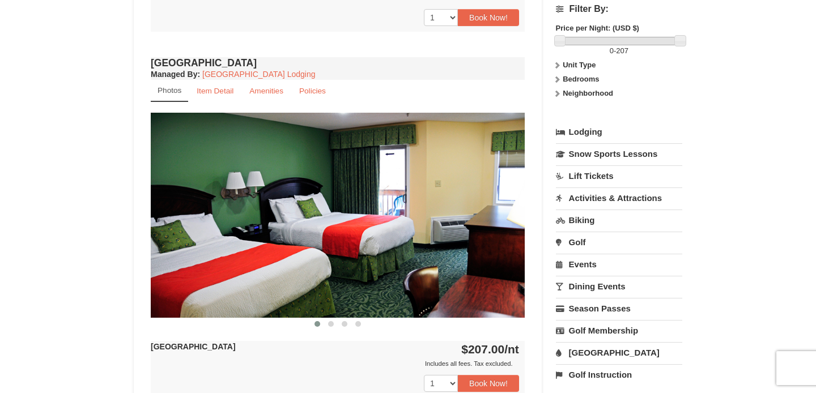
scroll to position [781, 0]
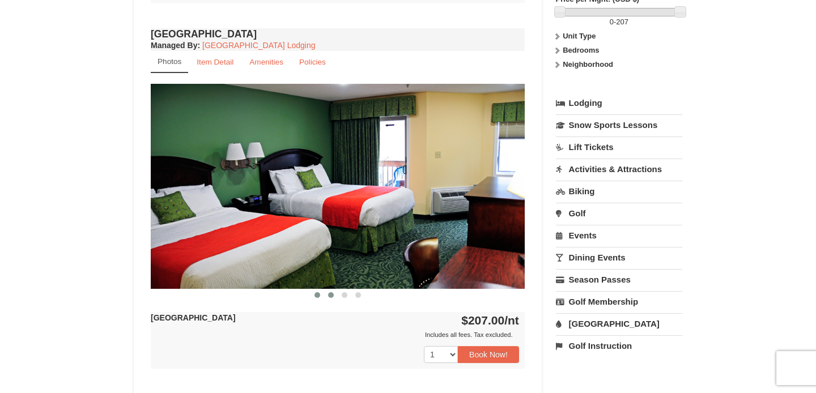
click at [331, 296] on span at bounding box center [331, 295] width 6 height 6
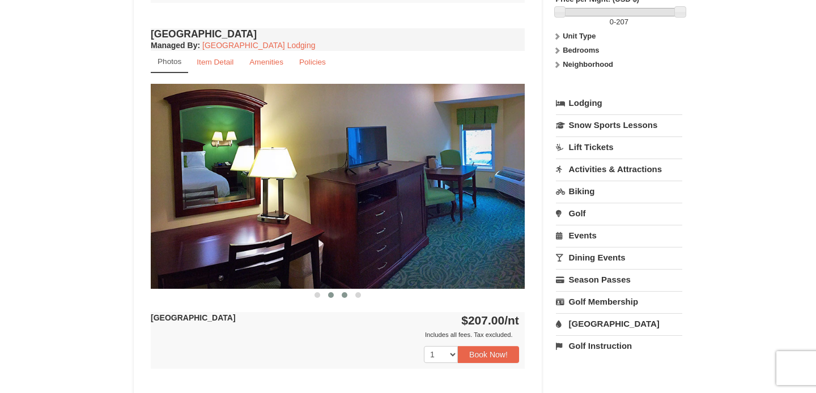
click at [348, 295] on button at bounding box center [345, 294] width 14 height 11
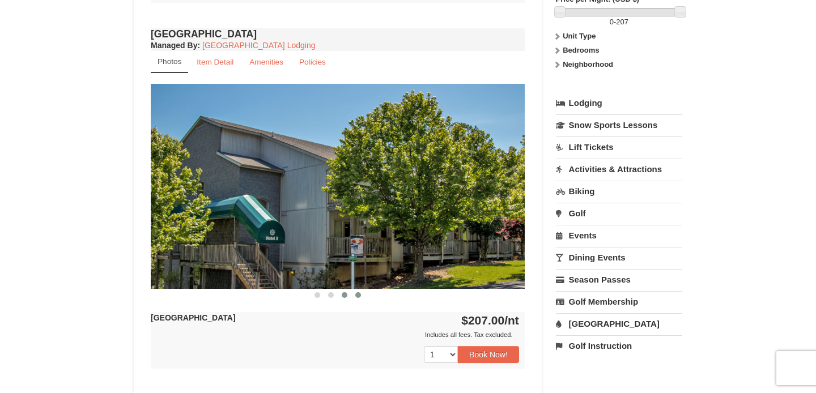
click at [361, 296] on button at bounding box center [358, 294] width 14 height 11
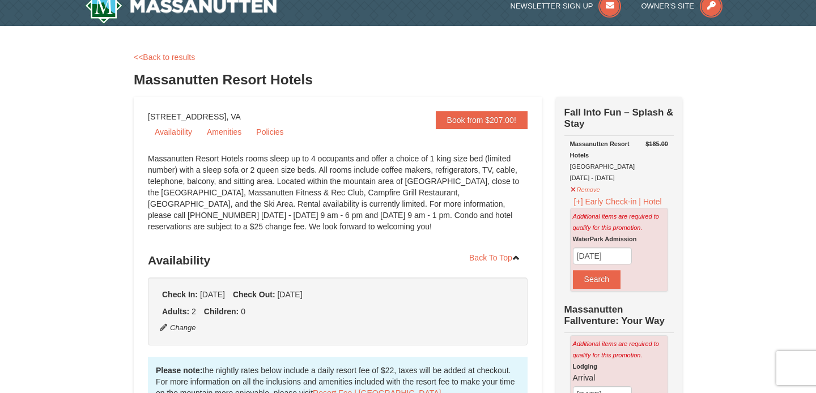
scroll to position [17, 0]
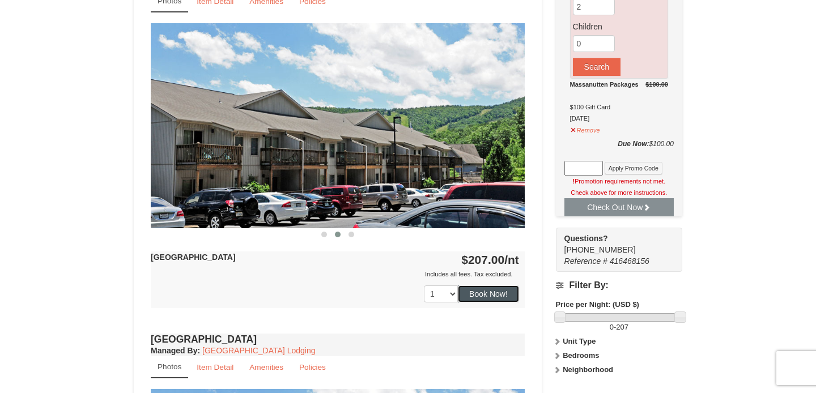
click at [478, 295] on button "Book Now!" at bounding box center [488, 293] width 61 height 17
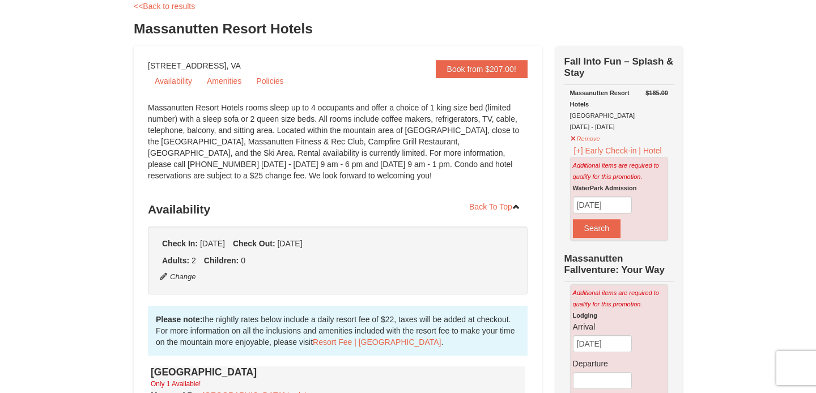
scroll to position [0, 0]
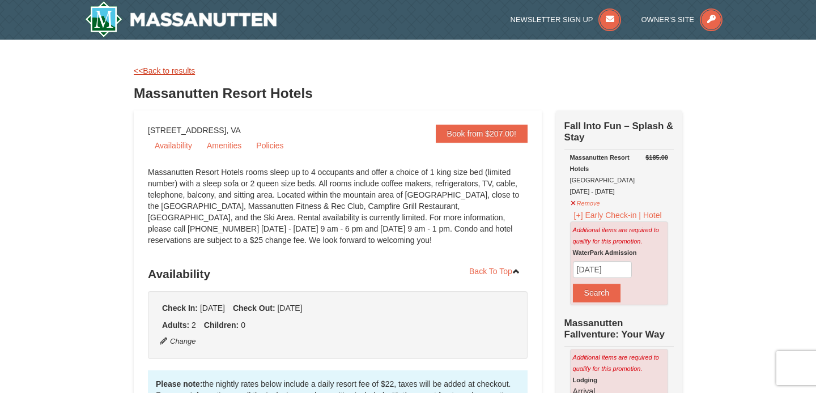
click at [168, 74] on link "<<Back to results" at bounding box center [164, 70] width 61 height 9
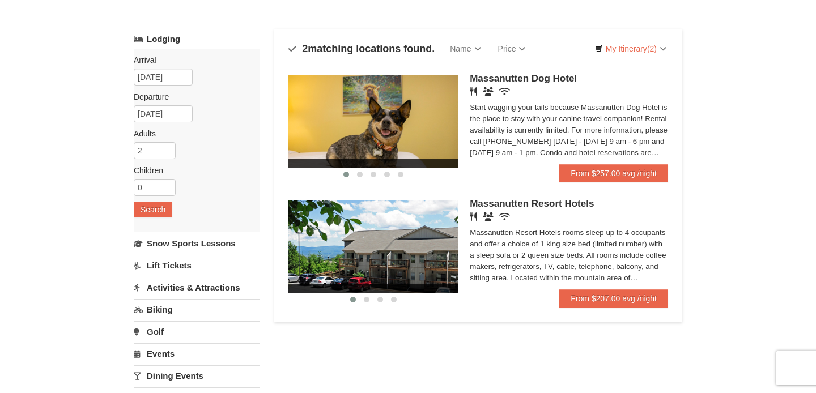
scroll to position [45, 0]
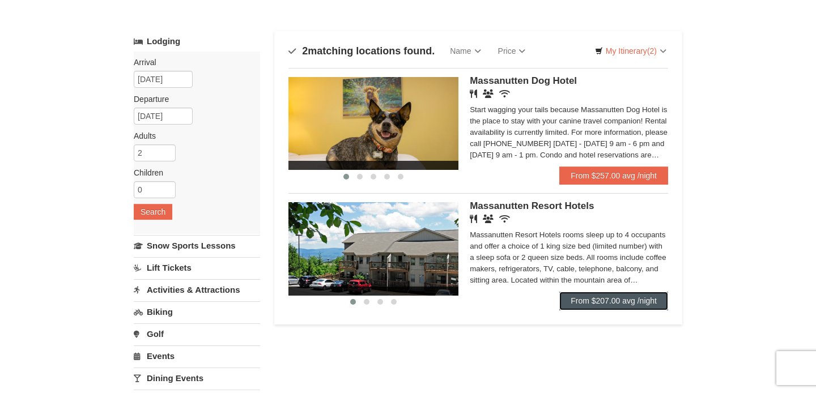
click at [566, 300] on link "From $207.00 avg /night" at bounding box center [613, 301] width 109 height 18
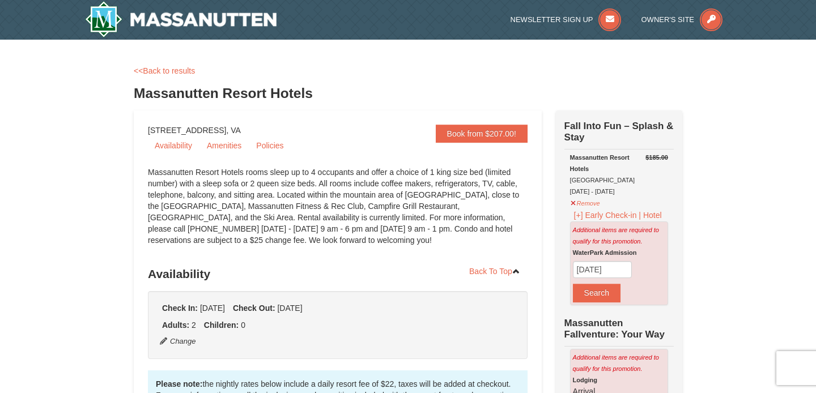
click at [186, 78] on div "<<Back to results Massanutten Resort Hotels" at bounding box center [408, 87] width 548 height 45
click at [185, 73] on link "<<Back to results" at bounding box center [164, 70] width 61 height 9
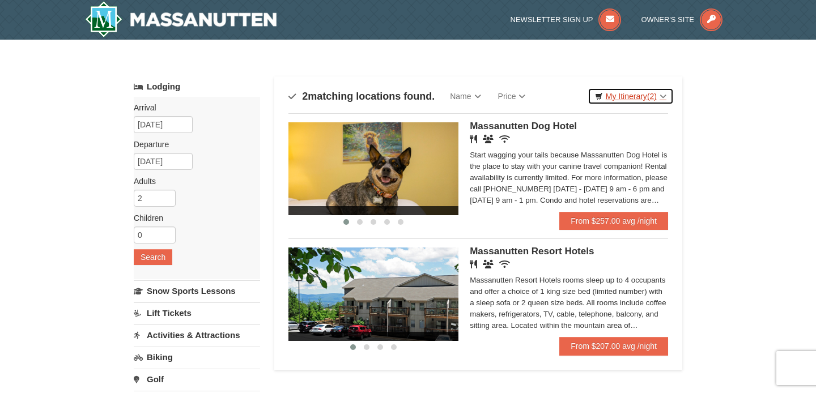
click at [625, 100] on link "My Itinerary (2)" at bounding box center [630, 96] width 86 height 17
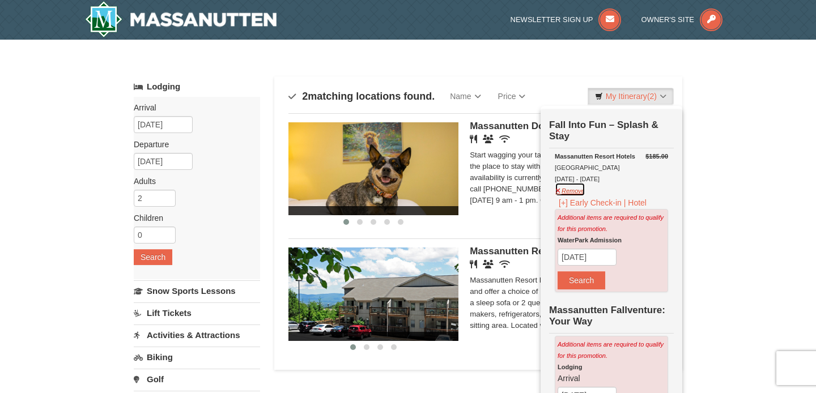
click at [575, 193] on button "Remove" at bounding box center [570, 189] width 31 height 14
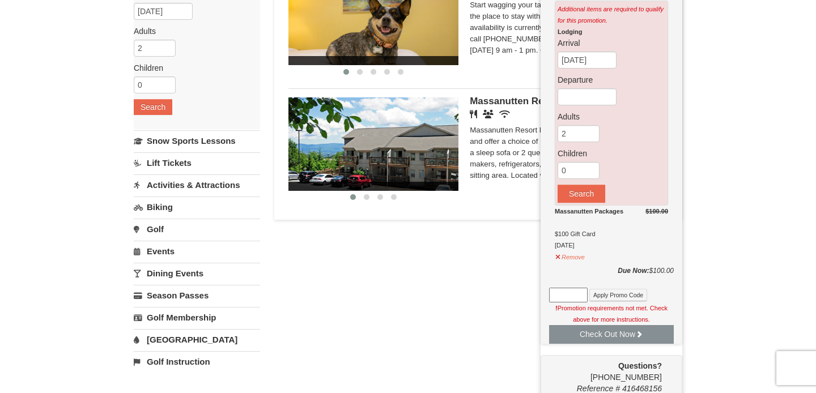
scroll to position [152, 0]
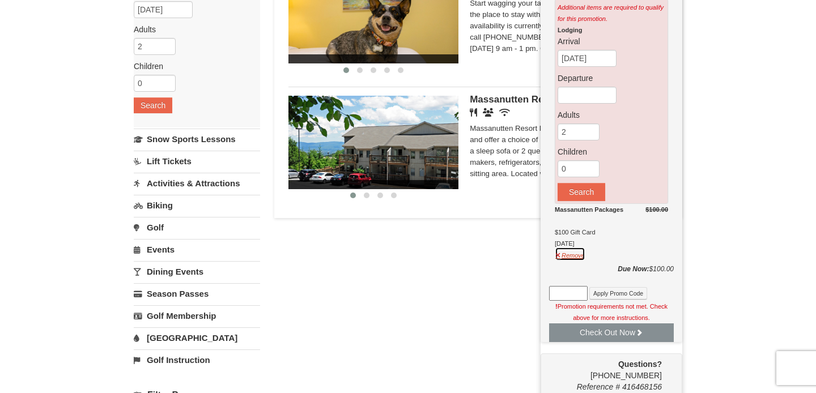
click at [579, 255] on button "Remove" at bounding box center [570, 254] width 31 height 14
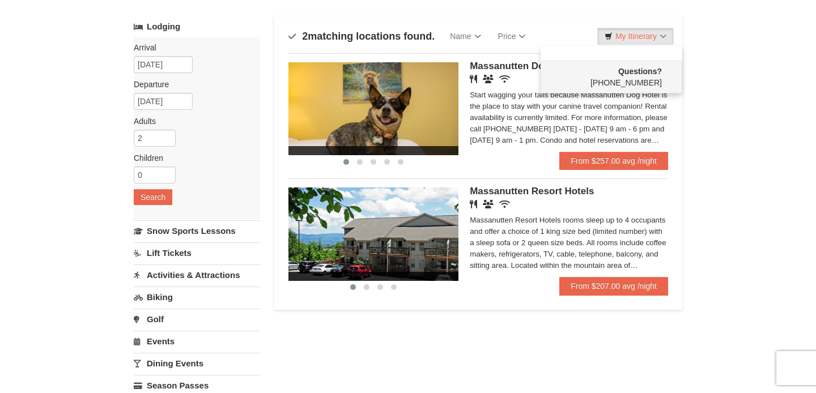
scroll to position [0, 0]
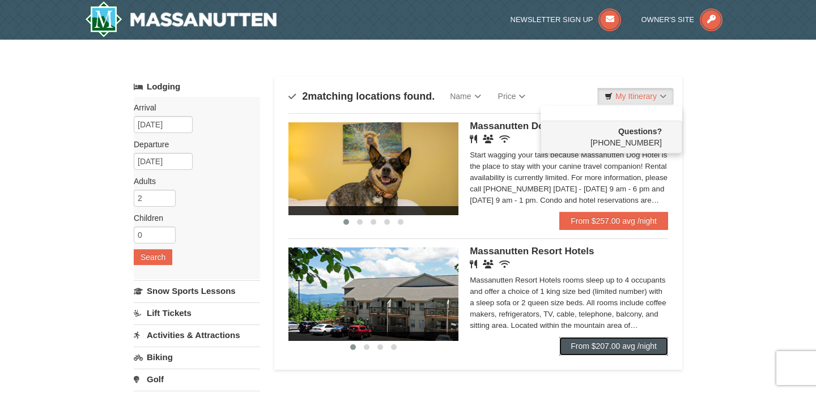
click at [586, 351] on link "From $207.00 avg /night" at bounding box center [613, 346] width 109 height 18
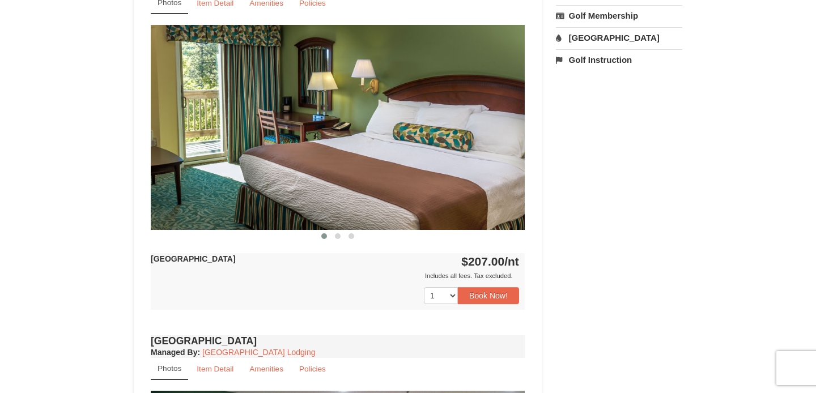
click at [500, 313] on div "Hotel King Room Only 1 Available! Managed By : Massanutten Resort Lodging Photo…" at bounding box center [338, 144] width 380 height 378
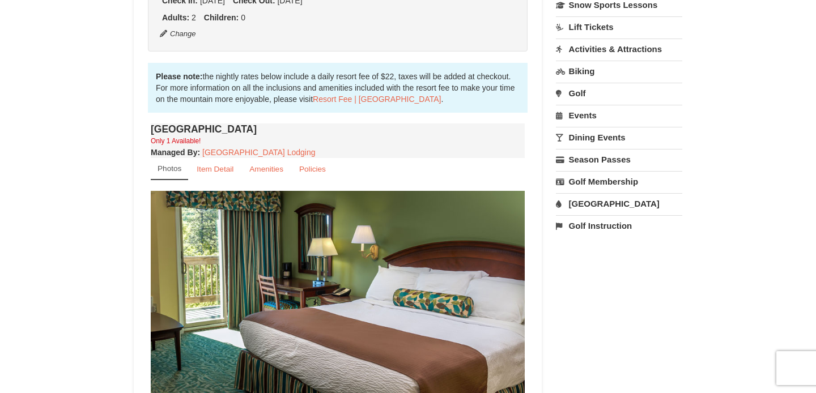
scroll to position [285, 0]
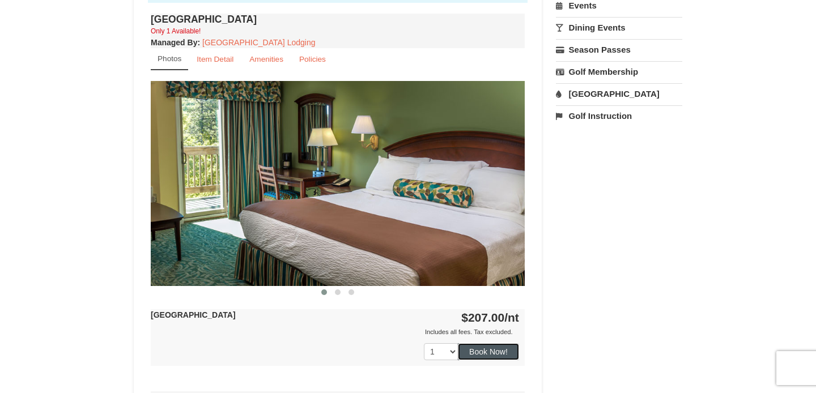
click at [496, 350] on button "Book Now!" at bounding box center [488, 351] width 61 height 17
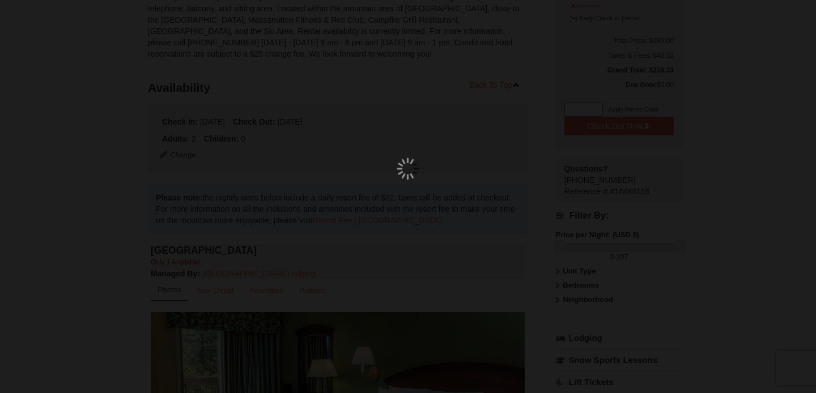
scroll to position [110, 0]
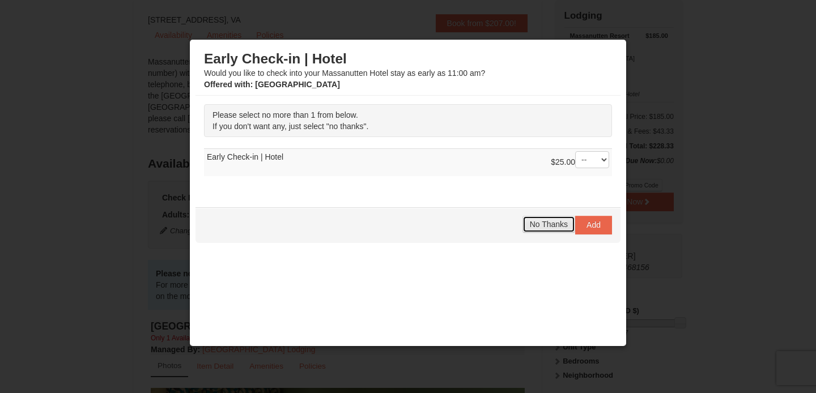
click at [549, 224] on span "No Thanks" at bounding box center [549, 224] width 38 height 9
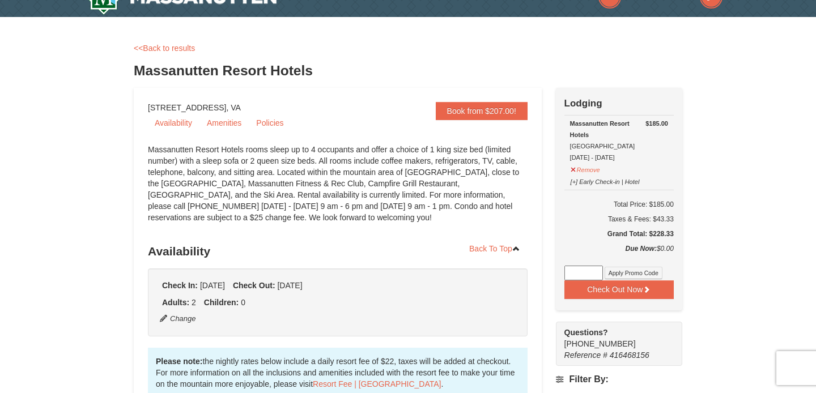
scroll to position [0, 0]
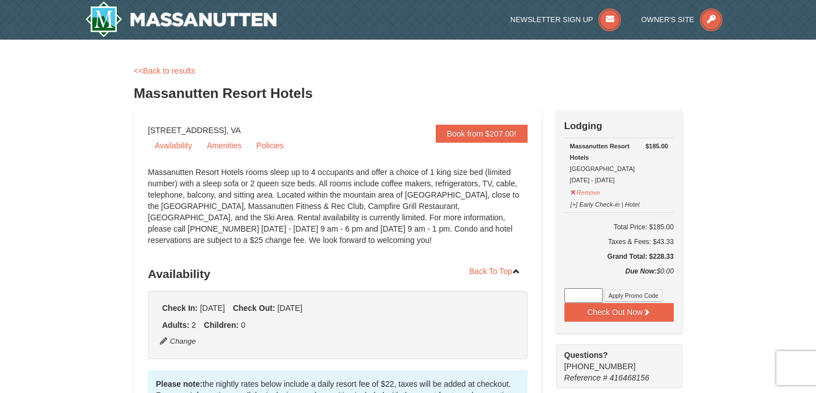
click at [574, 296] on input at bounding box center [583, 295] width 39 height 15
type input "GoDukes25"
click at [618, 296] on button "Apply Promo Code" at bounding box center [633, 295] width 58 height 12
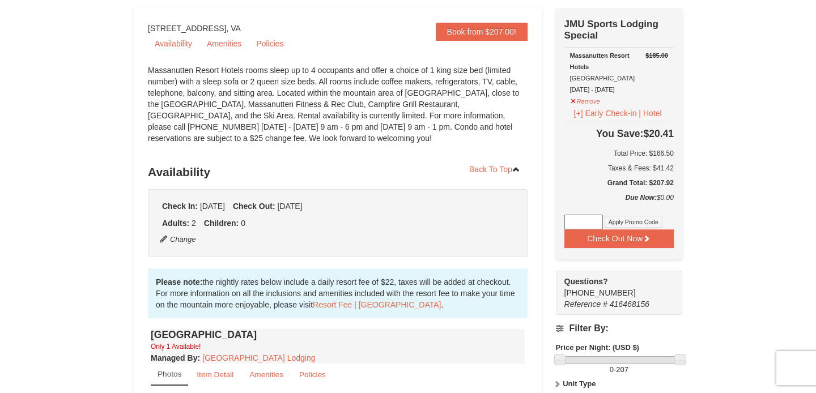
scroll to position [86, 0]
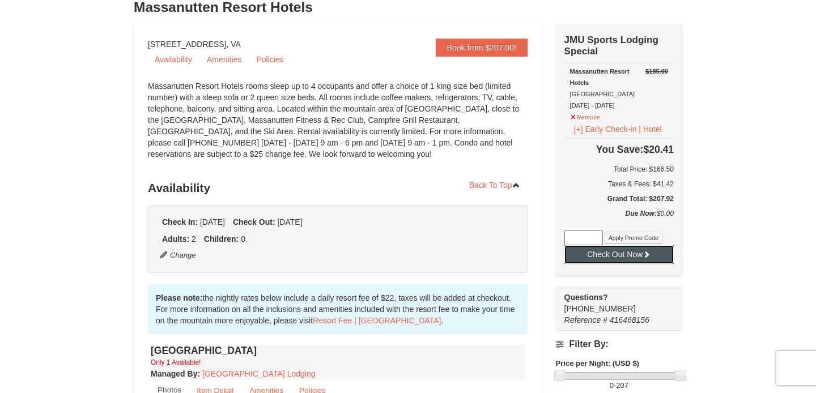
click at [640, 255] on button "Check Out Now" at bounding box center [618, 254] width 109 height 18
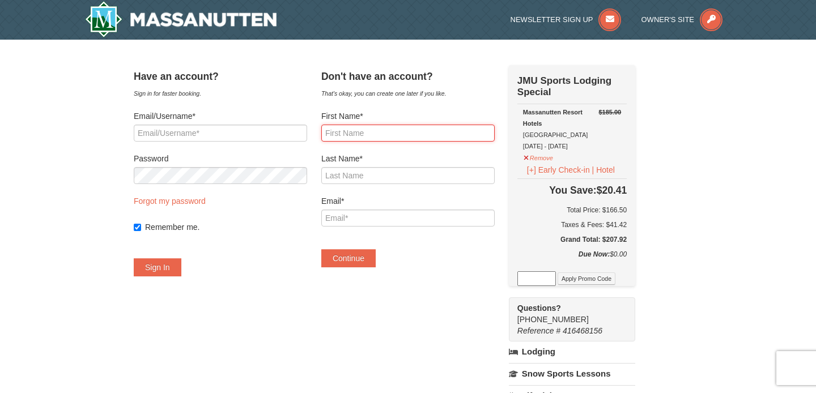
click at [366, 131] on input "First Name*" at bounding box center [407, 133] width 173 height 17
type input "[PERSON_NAME]"
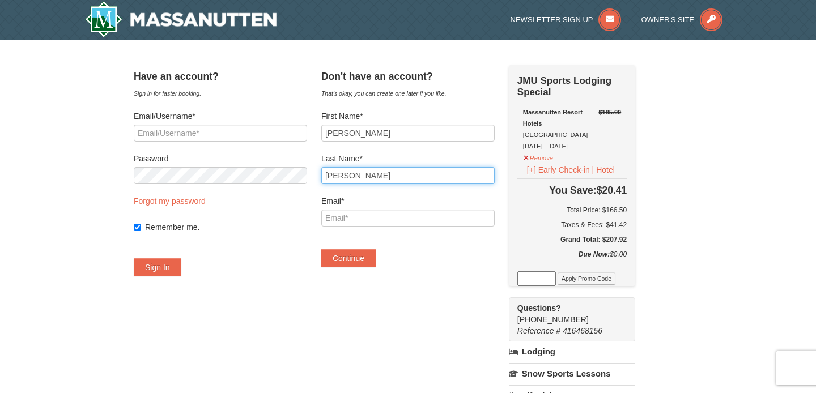
type input "[PERSON_NAME]"
click at [303, 238] on div "Remember me." at bounding box center [220, 227] width 173 height 40
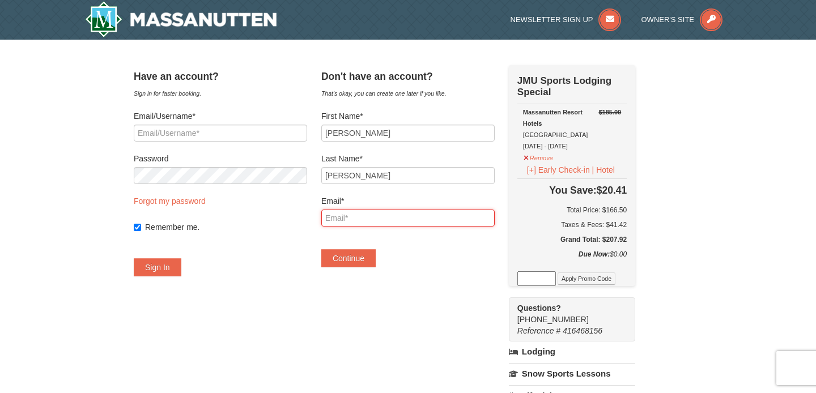
click at [367, 218] on input "Email*" at bounding box center [407, 218] width 173 height 17
type input "[EMAIL_ADDRESS][DOMAIN_NAME]"
click at [323, 350] on div "Have an account? Sign in for faster booking. Email/Username* Password Forgot my…" at bounding box center [408, 340] width 548 height 551
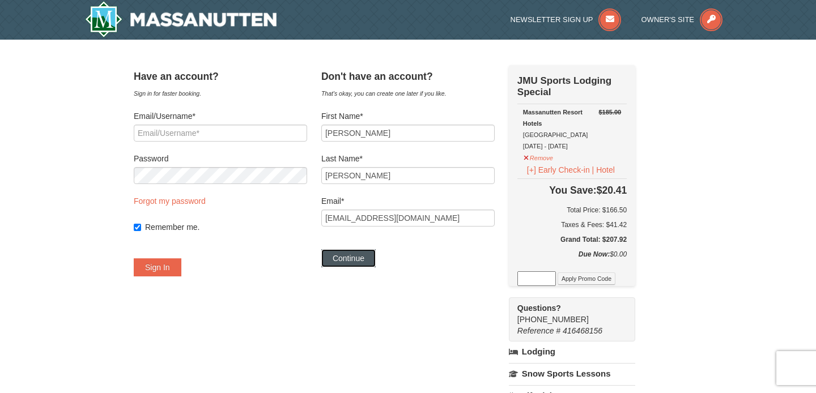
click at [356, 261] on button "Continue" at bounding box center [348, 258] width 54 height 18
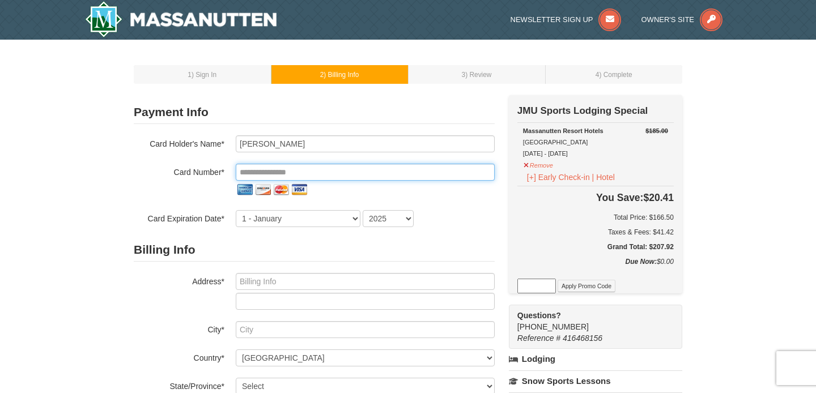
click at [330, 174] on input "tel" at bounding box center [365, 172] width 259 height 17
type input "**********"
select select "11"
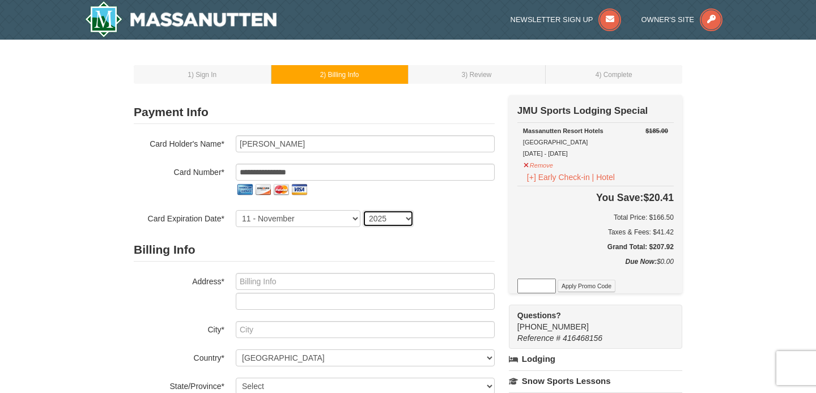
select select "2026"
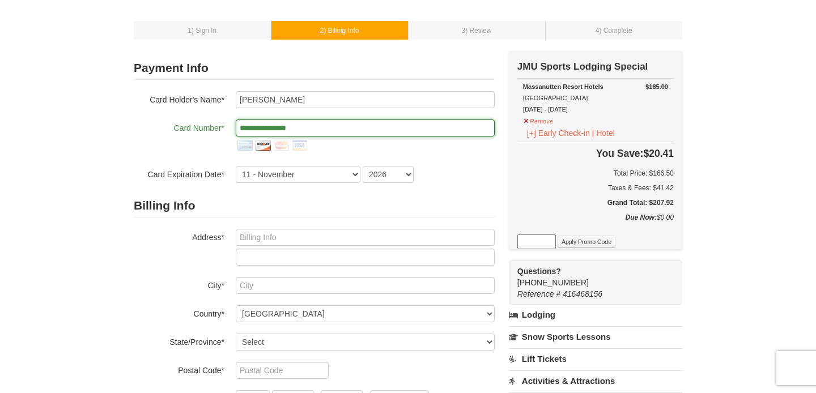
scroll to position [55, 0]
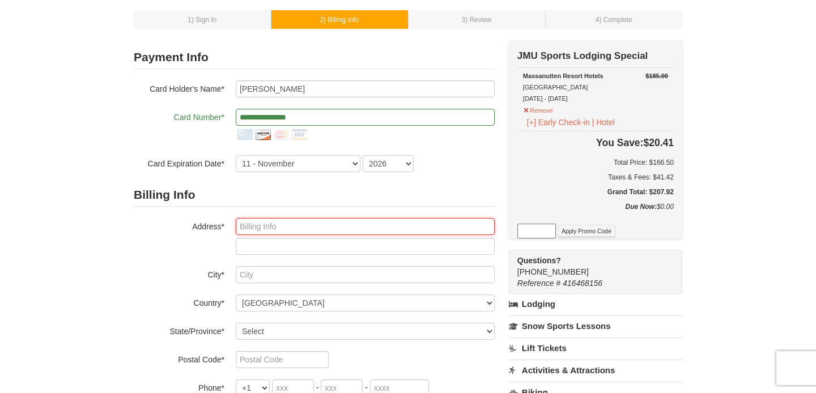
click at [387, 229] on input "text" at bounding box center [365, 226] width 259 height 17
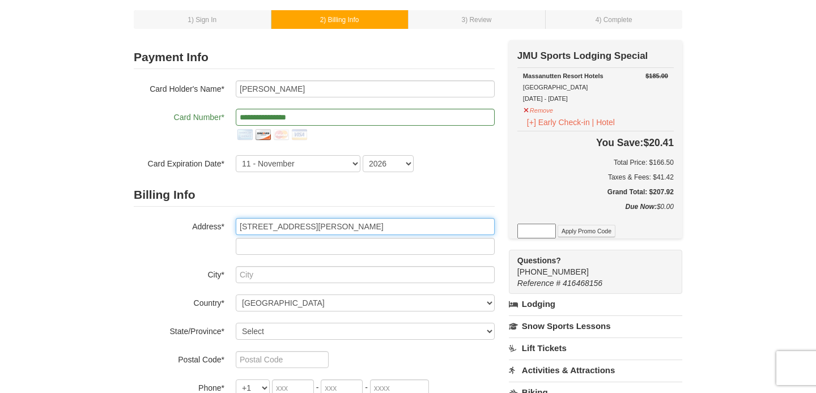
type input "[STREET_ADDRESS][PERSON_NAME]"
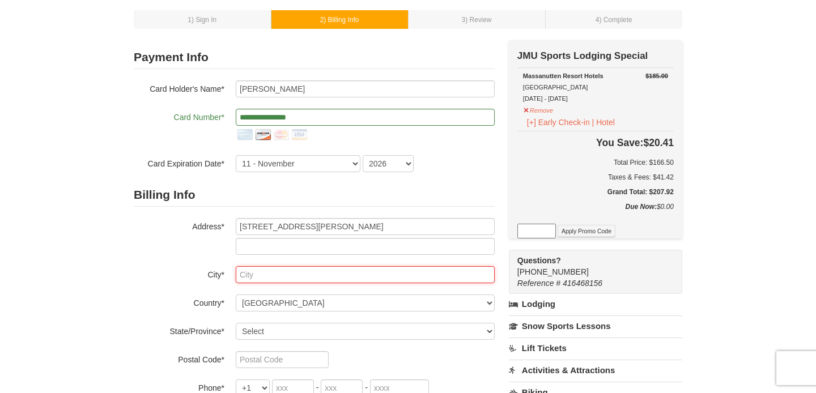
type input "[GEOGRAPHIC_DATA]"
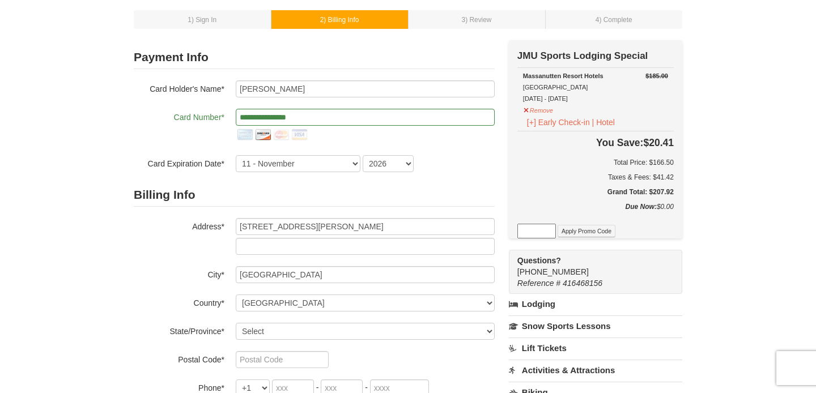
select select "VA"
type input "22901-952"
type input "540"
type input "471"
type input "9317"
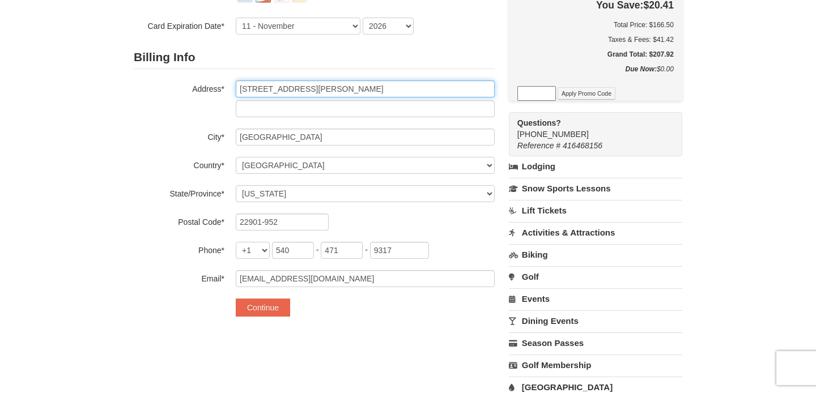
scroll to position [195, 0]
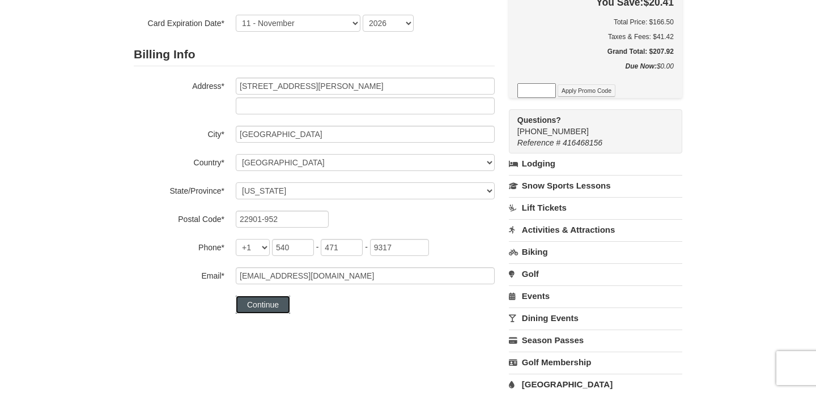
click at [276, 305] on button "Continue" at bounding box center [263, 305] width 54 height 18
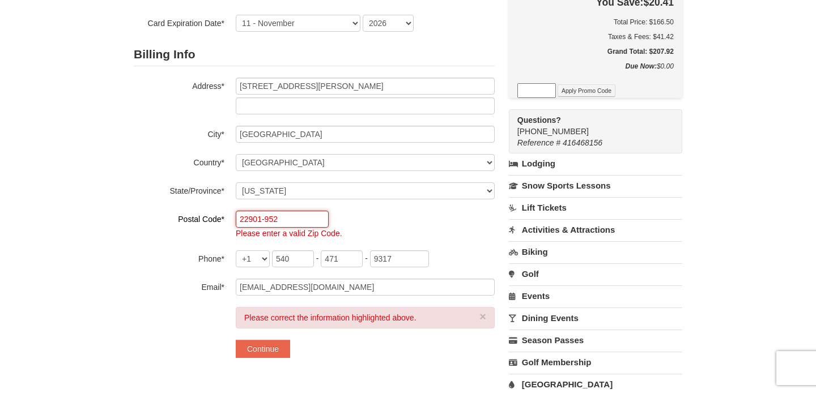
click at [288, 220] on input "22901-952" at bounding box center [282, 219] width 93 height 17
type input "22901"
click at [236, 340] on button "Continue" at bounding box center [263, 349] width 54 height 18
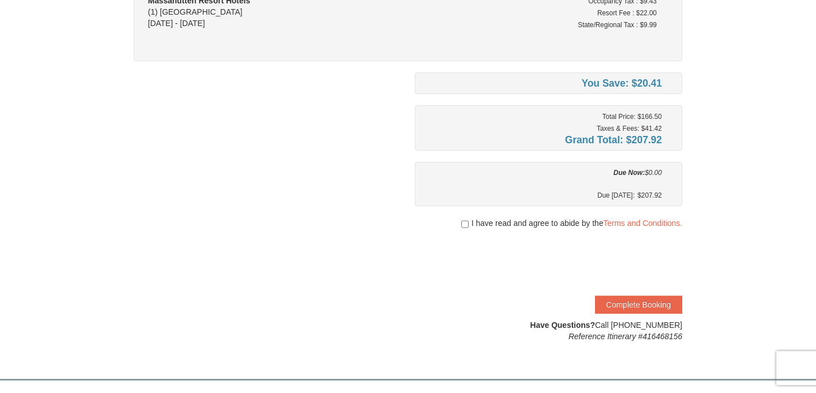
scroll to position [151, 0]
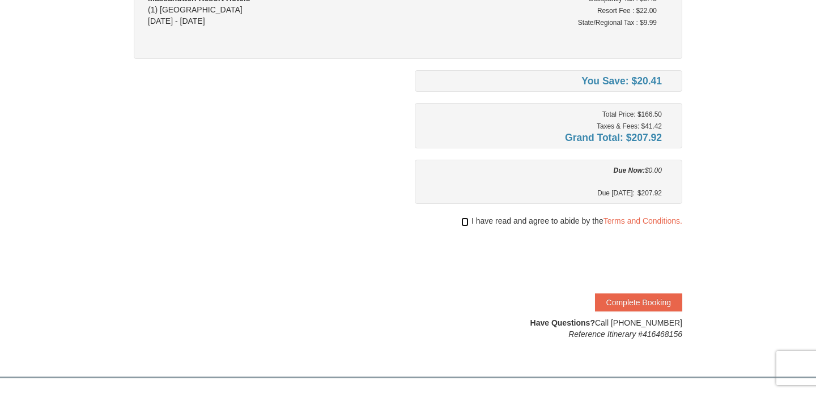
click at [461, 225] on input "checkbox" at bounding box center [464, 222] width 7 height 9
checkbox input "true"
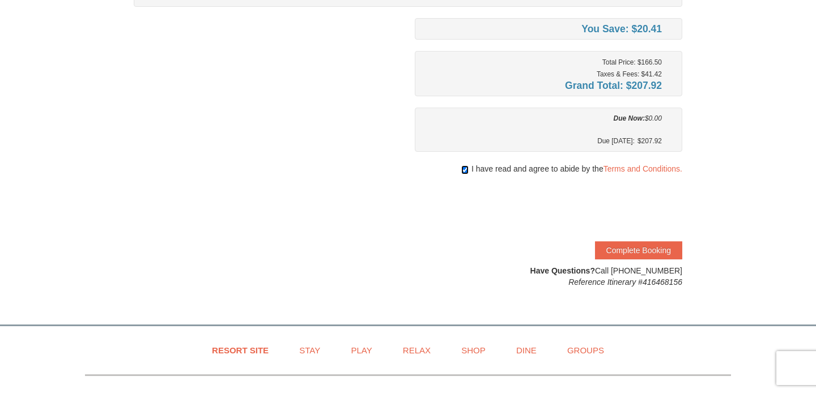
scroll to position [204, 0]
click at [624, 246] on button "Complete Booking" at bounding box center [638, 249] width 87 height 18
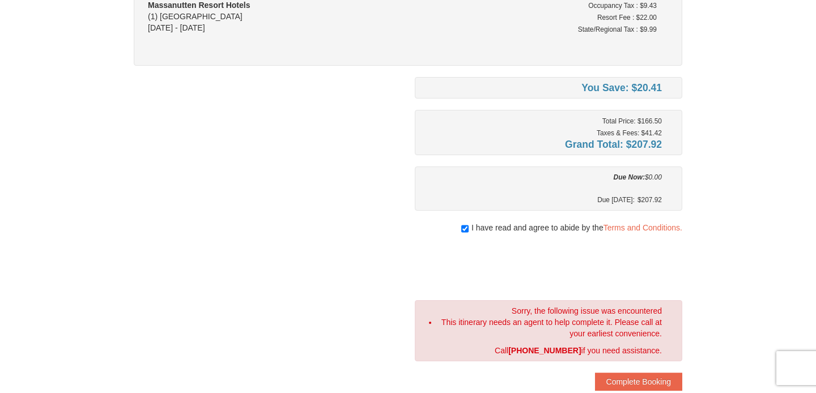
scroll to position [145, 0]
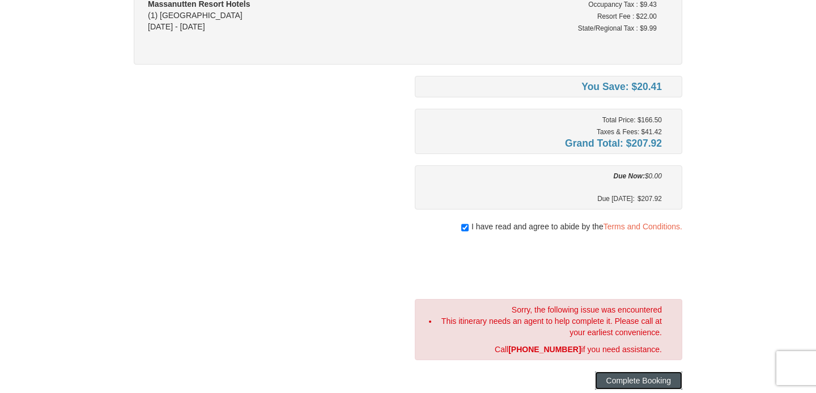
click at [612, 379] on button "Complete Booking" at bounding box center [638, 381] width 87 height 18
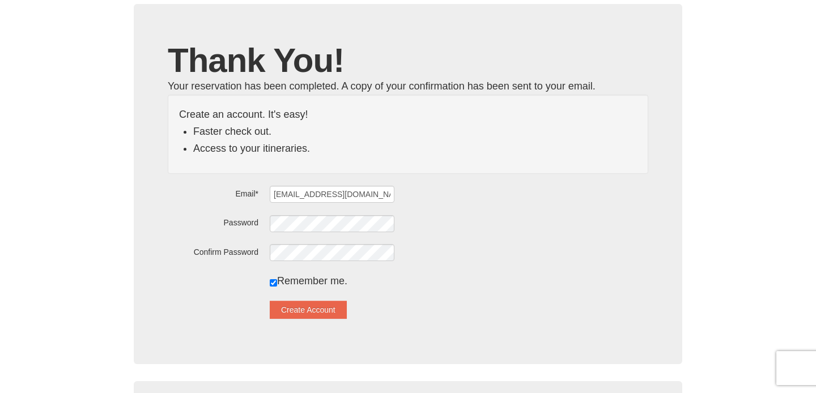
scroll to position [62, 0]
